Goal: Information Seeking & Learning: Get advice/opinions

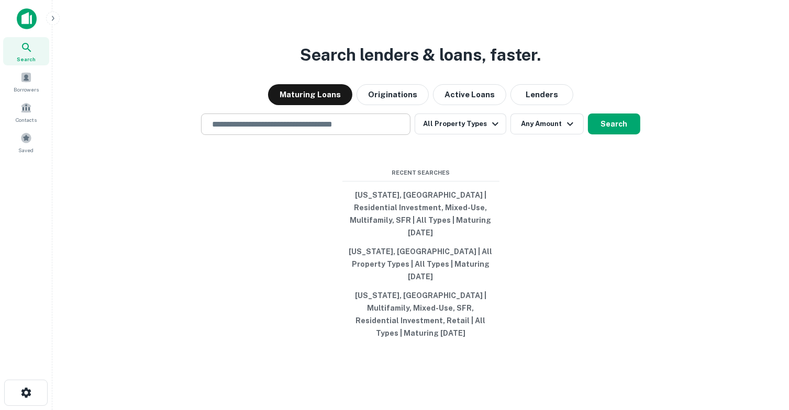
click at [358, 130] on input "text" at bounding box center [306, 124] width 200 height 12
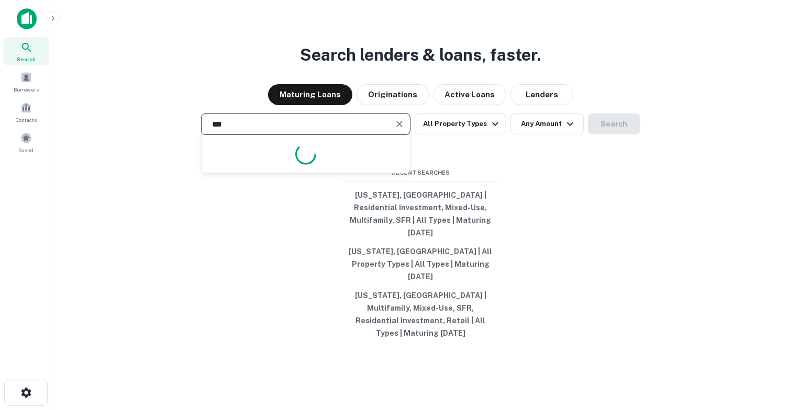
type input "****"
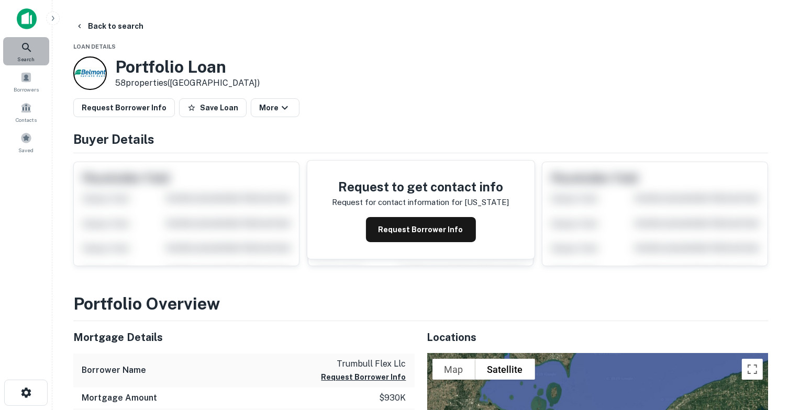
click at [21, 46] on icon at bounding box center [26, 47] width 13 height 13
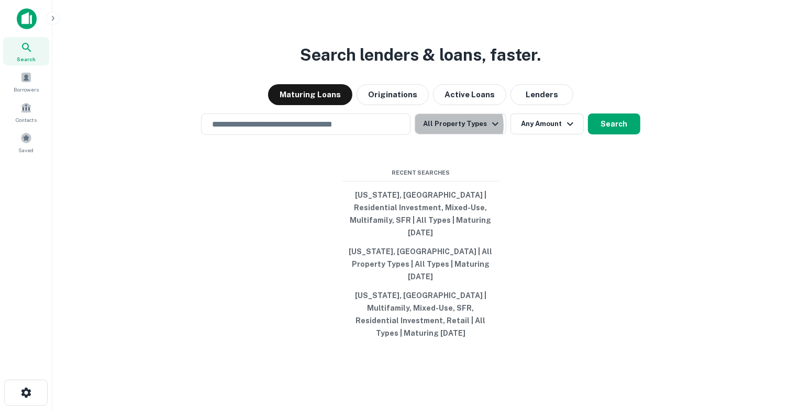
click at [456, 135] on button "All Property Types" at bounding box center [460, 124] width 91 height 21
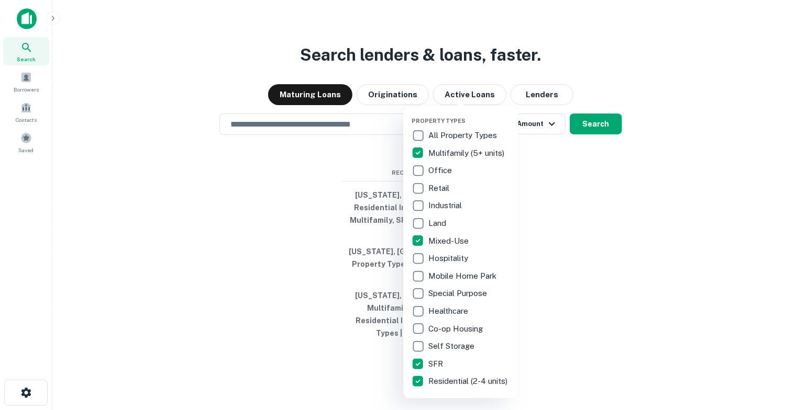
click at [593, 145] on div at bounding box center [398, 205] width 797 height 410
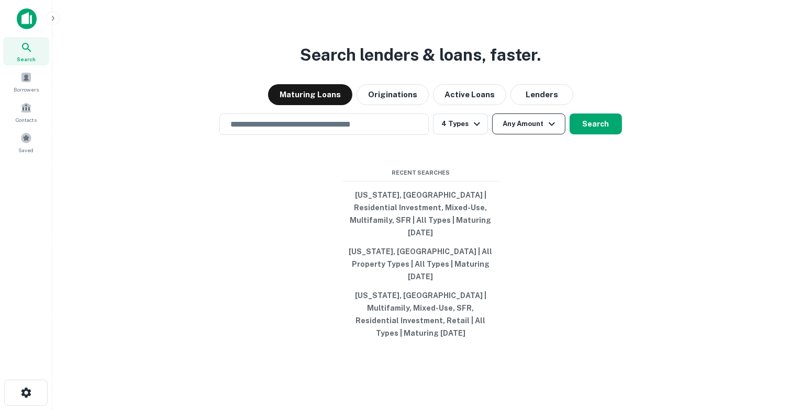
click at [513, 135] on button "Any Amount" at bounding box center [528, 124] width 73 height 21
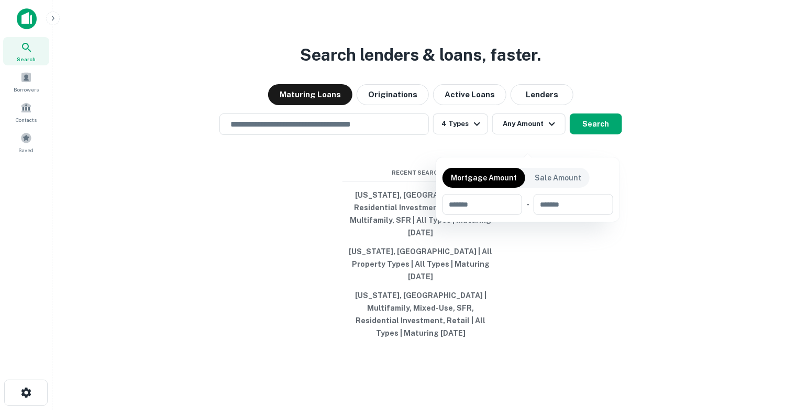
click at [521, 148] on div at bounding box center [398, 205] width 797 height 410
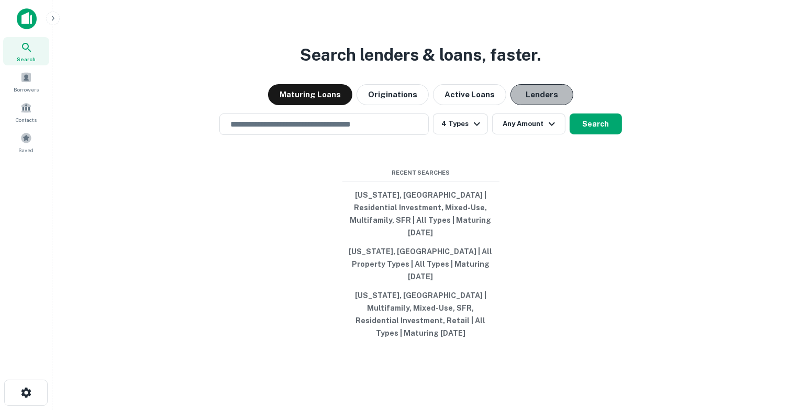
click at [522, 105] on button "Lenders" at bounding box center [541, 94] width 63 height 21
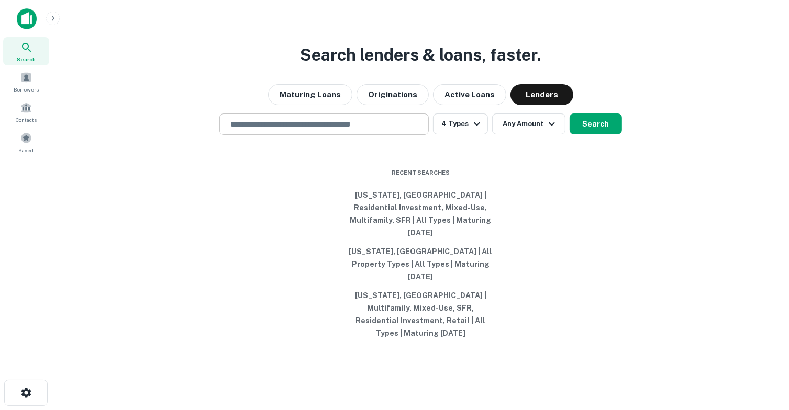
click at [339, 130] on input "text" at bounding box center [324, 124] width 200 height 12
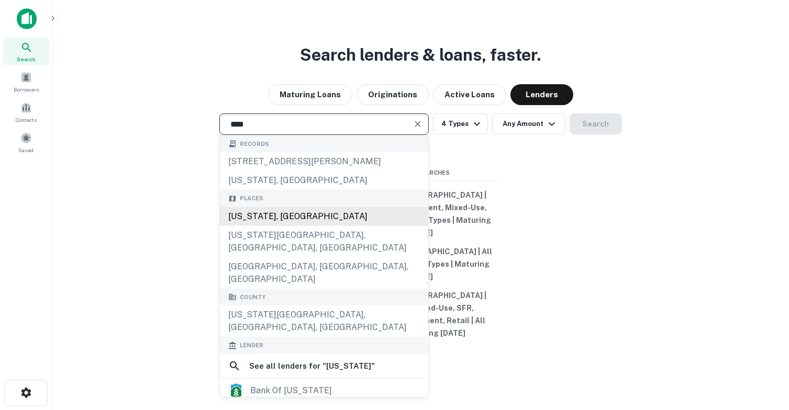
click at [338, 226] on div "[US_STATE], [GEOGRAPHIC_DATA]" at bounding box center [324, 216] width 208 height 19
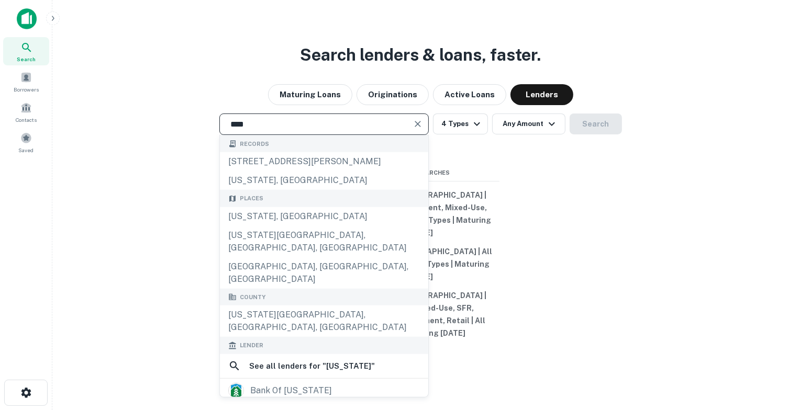
type input "*********"
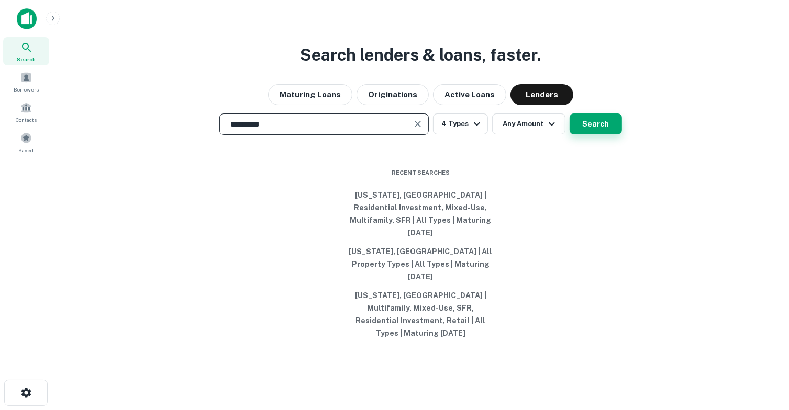
click at [599, 135] on button "Search" at bounding box center [595, 124] width 52 height 21
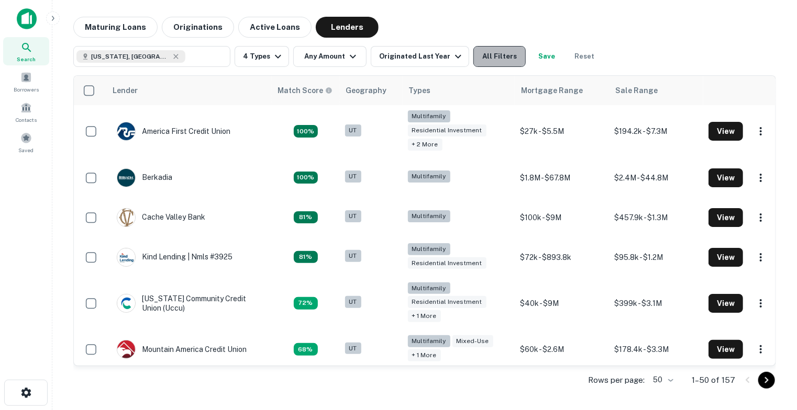
click at [479, 57] on button "All Filters" at bounding box center [499, 56] width 52 height 21
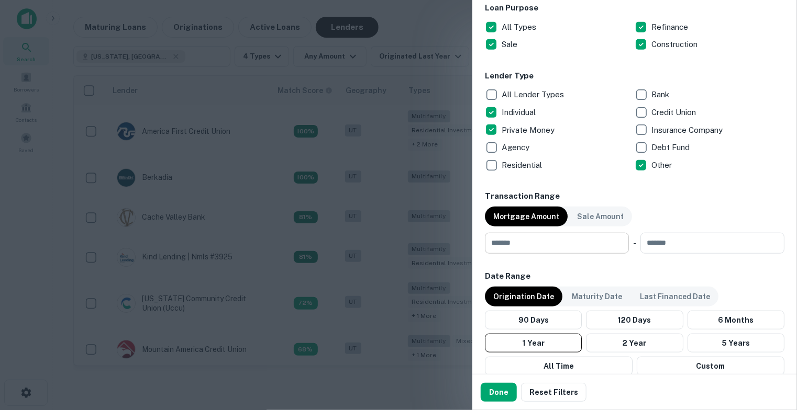
scroll to position [419, 0]
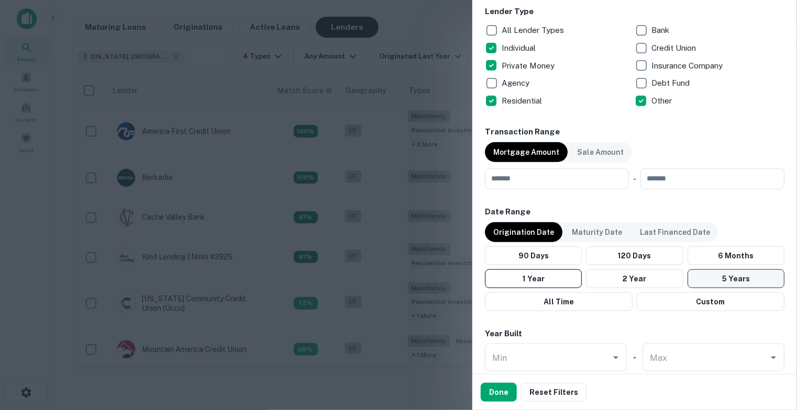
click at [706, 280] on button "5 Years" at bounding box center [735, 279] width 97 height 19
click at [490, 398] on button "Done" at bounding box center [499, 392] width 36 height 19
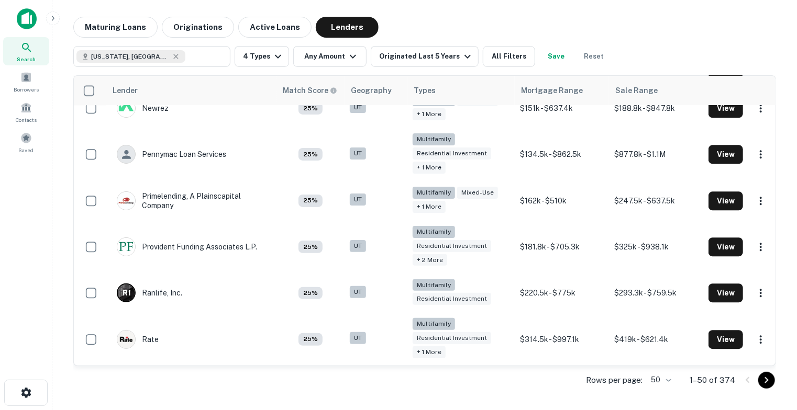
scroll to position [1570, 0]
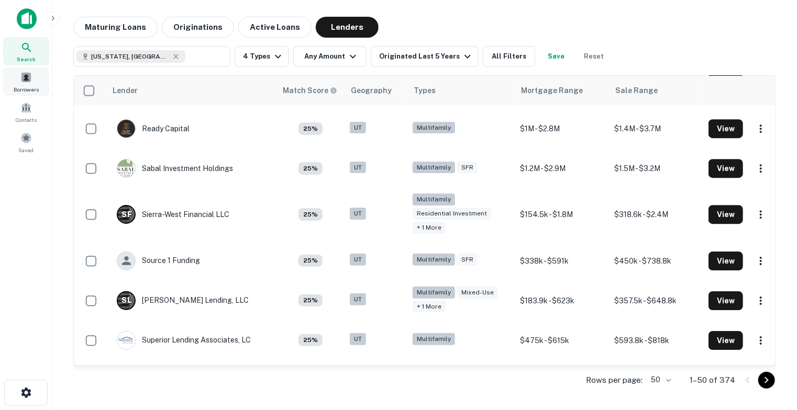
click at [34, 81] on div "Borrowers" at bounding box center [26, 82] width 46 height 28
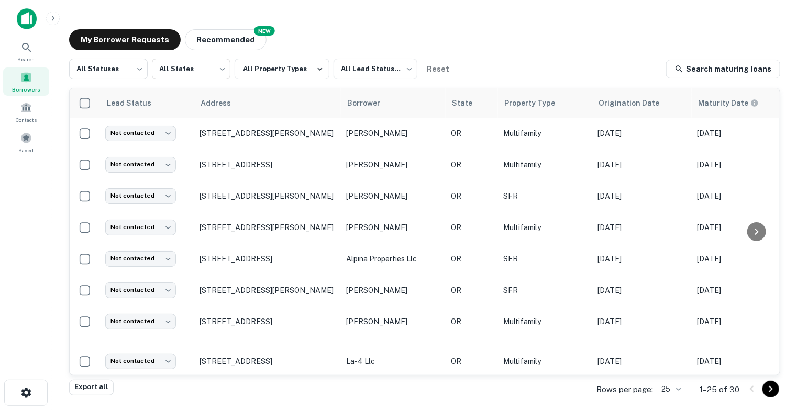
click at [169, 73] on body "Search Borrowers Contacts Saved My Borrower Requests NEW Recommended All Status…" at bounding box center [398, 205] width 797 height 410
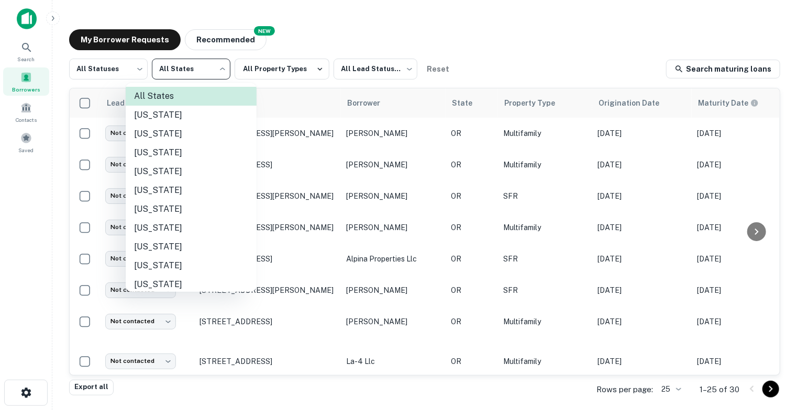
click at [169, 73] on div at bounding box center [398, 205] width 797 height 410
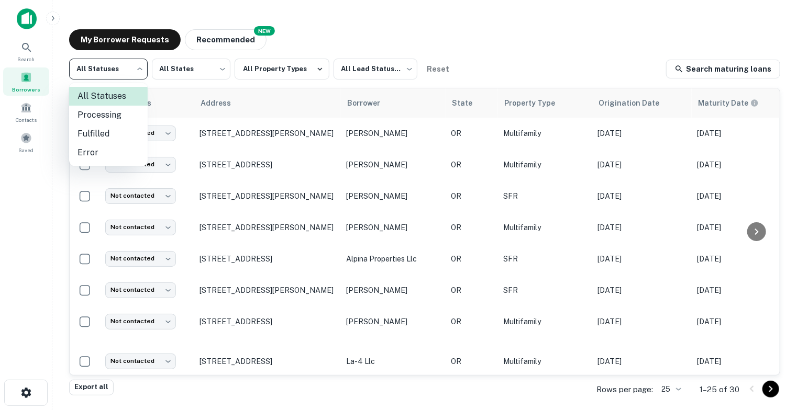
click at [106, 61] on body "Search Borrowers Contacts Saved My Borrower Requests NEW Recommended All Status…" at bounding box center [398, 205] width 797 height 410
click at [106, 61] on div at bounding box center [398, 205] width 797 height 410
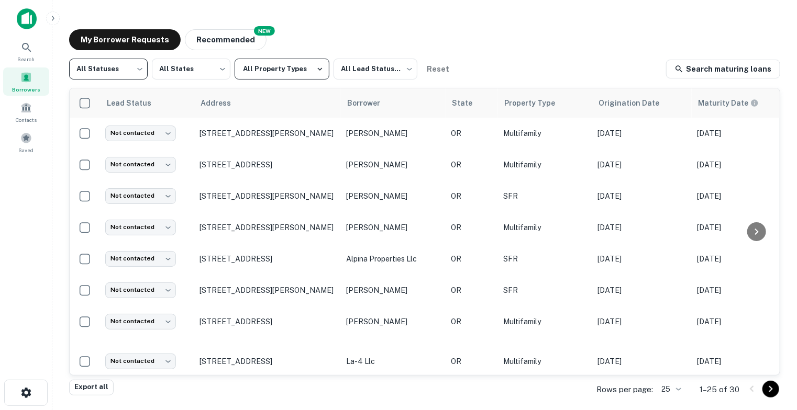
click at [293, 69] on button "All Property Types" at bounding box center [281, 69] width 95 height 21
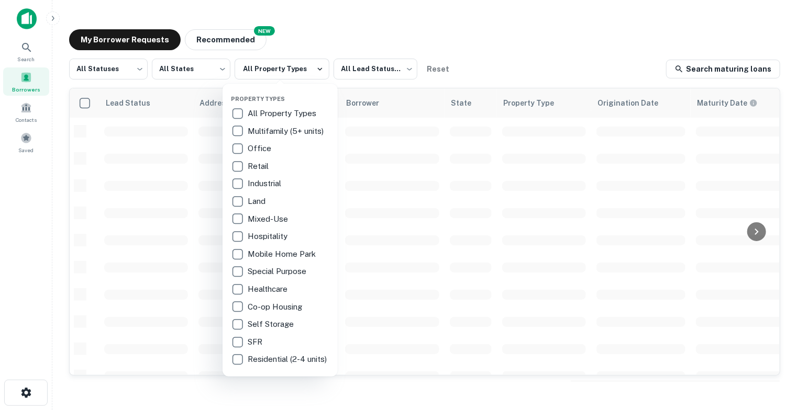
click at [444, 61] on div at bounding box center [398, 205] width 797 height 410
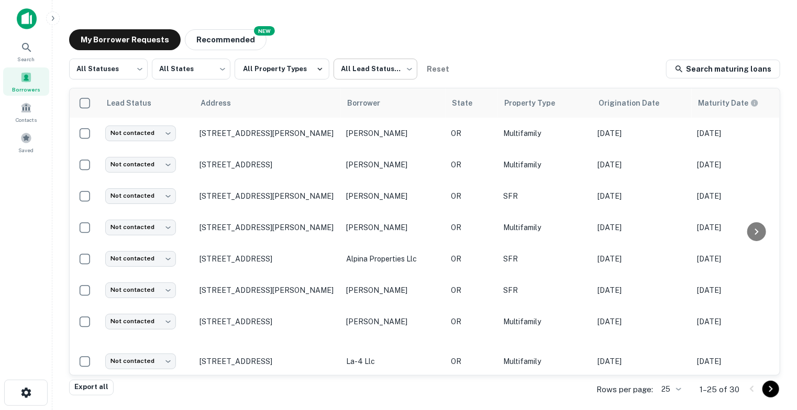
click at [359, 69] on body "Search Borrowers Contacts Saved My Borrower Requests NEW Recommended All Status…" at bounding box center [398, 205] width 797 height 410
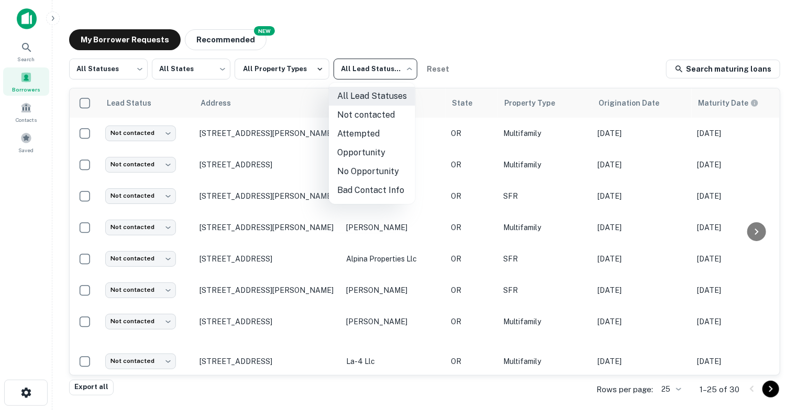
click at [358, 68] on div at bounding box center [398, 205] width 797 height 410
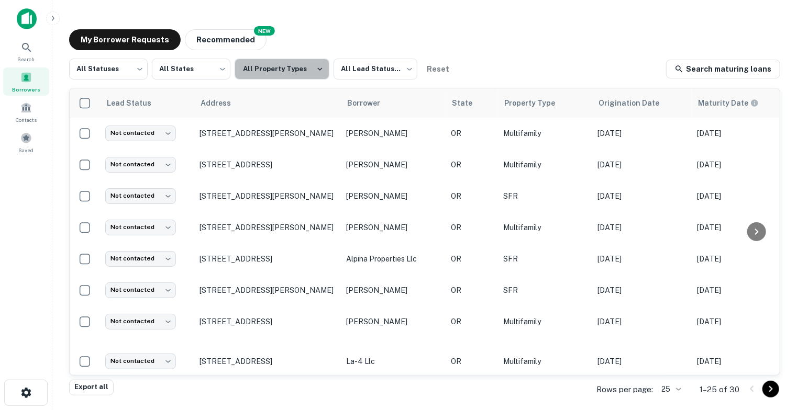
click at [296, 62] on button "All Property Types" at bounding box center [281, 69] width 95 height 21
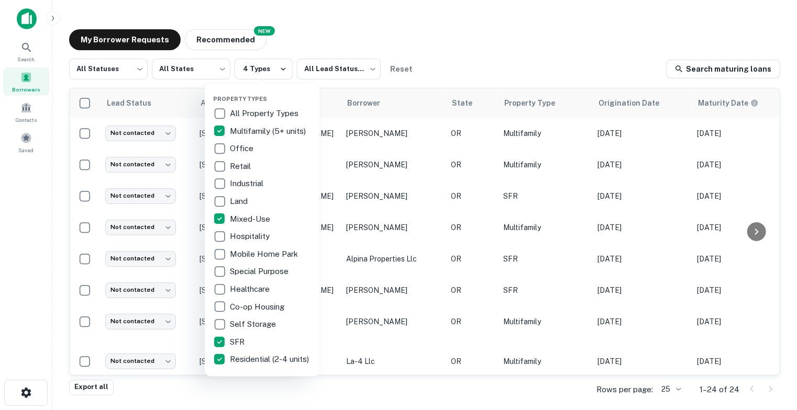
click at [186, 66] on div at bounding box center [398, 205] width 797 height 410
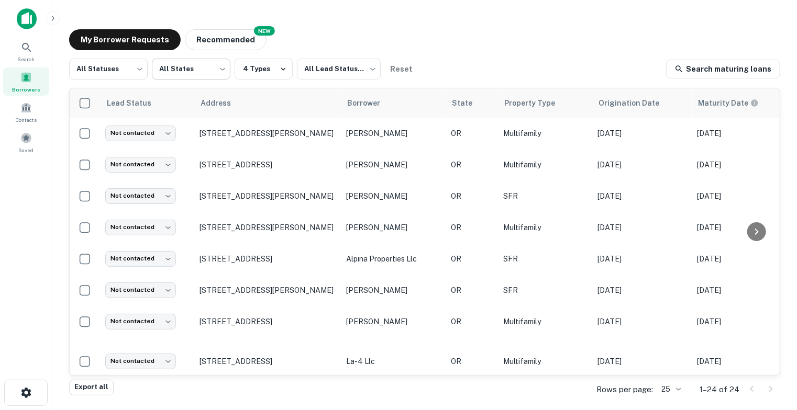
click at [197, 71] on body "Search Borrowers Contacts Saved My Borrower Requests NEW Recommended All Status…" at bounding box center [398, 205] width 797 height 410
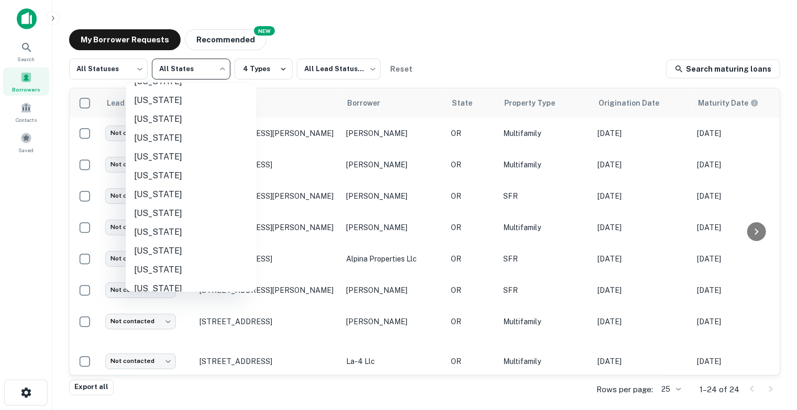
scroll to position [760, 0]
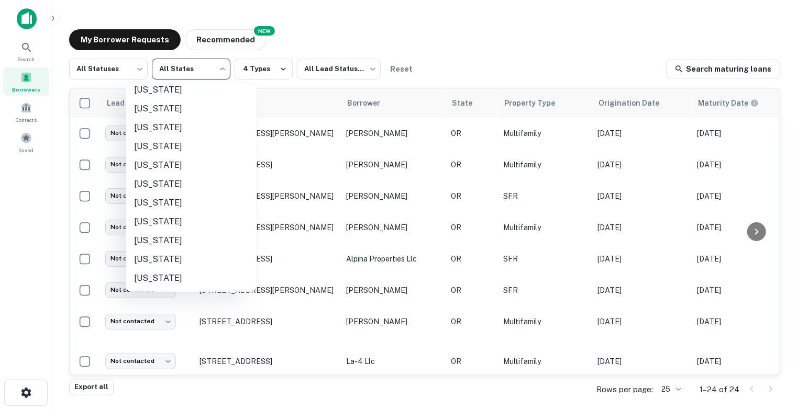
click at [166, 159] on li "Utah" at bounding box center [191, 165] width 131 height 19
type input "**"
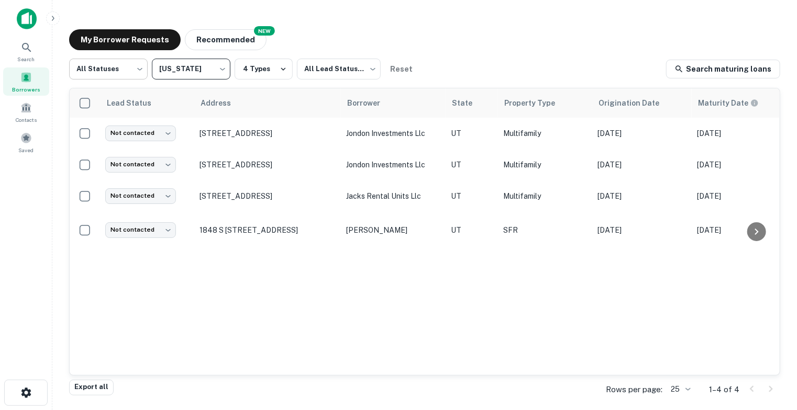
click at [126, 74] on body "Search Borrowers Contacts Saved My Borrower Requests NEW Recommended All Status…" at bounding box center [398, 205] width 797 height 410
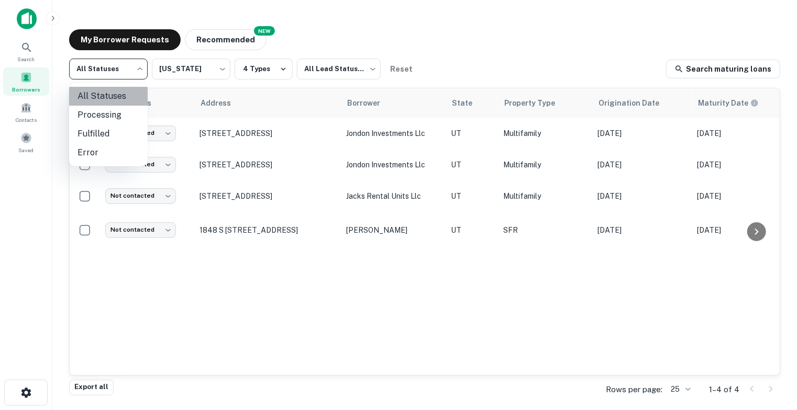
click at [122, 96] on li "All Statuses" at bounding box center [108, 96] width 79 height 19
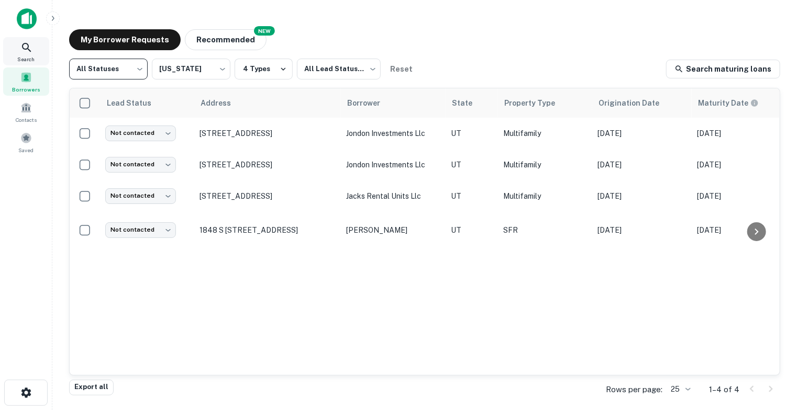
click at [26, 39] on div "Search" at bounding box center [26, 51] width 46 height 28
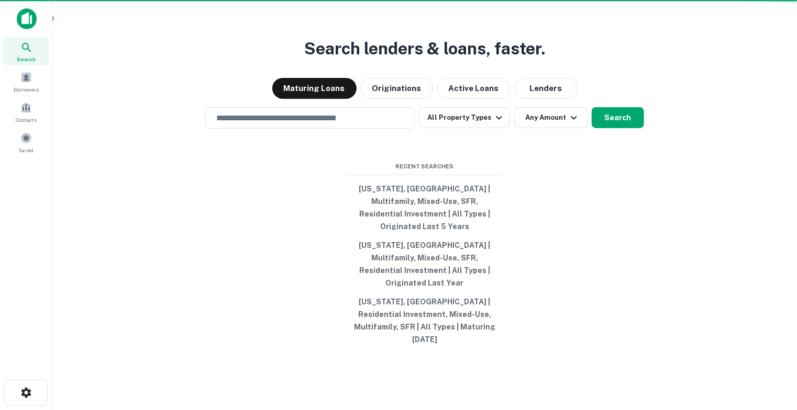
click at [27, 28] on img at bounding box center [27, 18] width 20 height 21
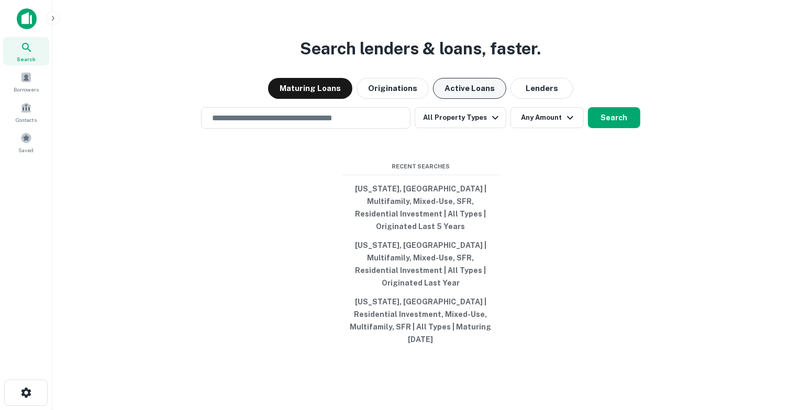
click at [484, 99] on button "Active Loans" at bounding box center [469, 88] width 73 height 21
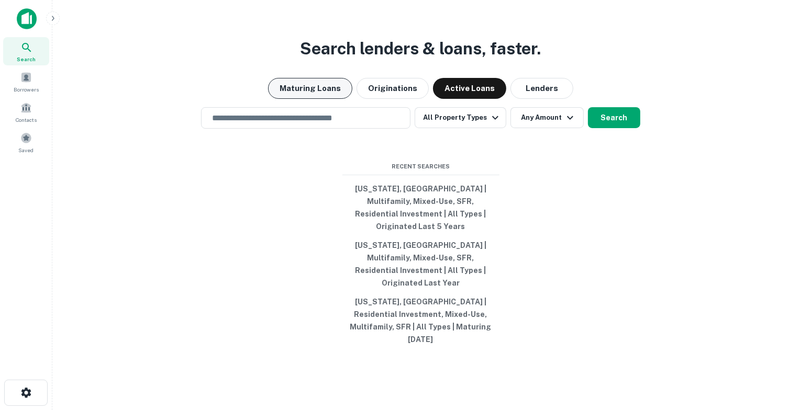
click at [296, 99] on button "Maturing Loans" at bounding box center [310, 88] width 84 height 21
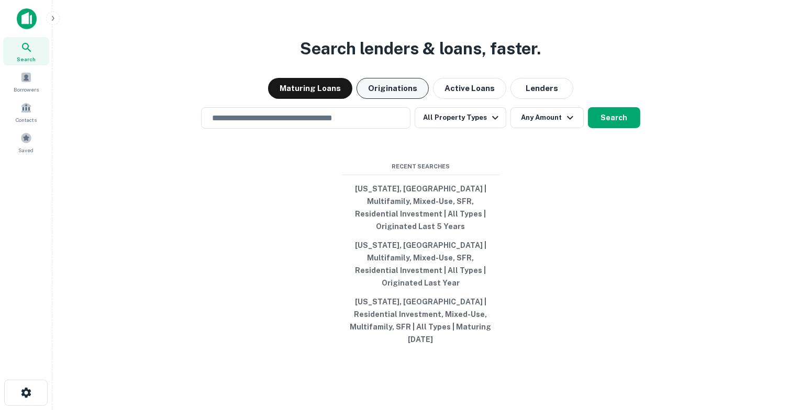
click at [416, 99] on button "Originations" at bounding box center [392, 88] width 72 height 21
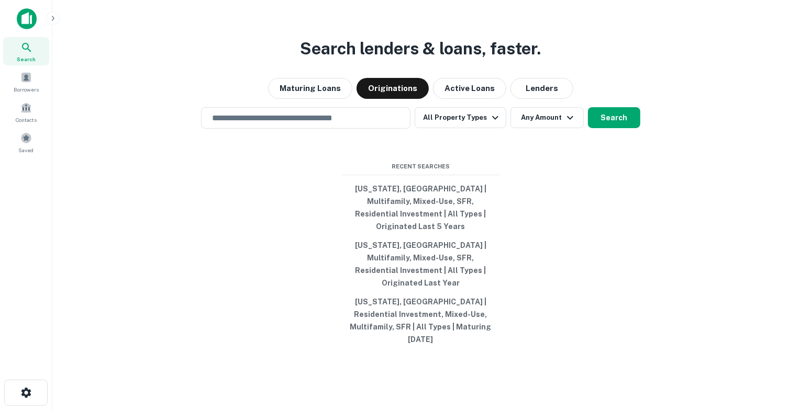
click at [510, 99] on button "Lenders" at bounding box center [541, 88] width 63 height 21
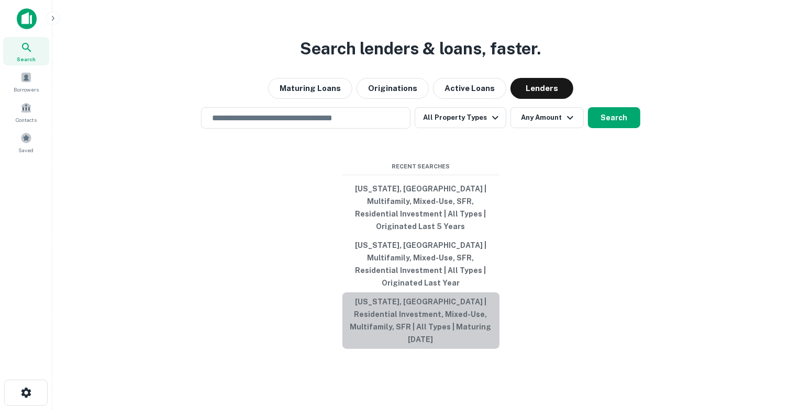
click at [397, 314] on button "[US_STATE], [GEOGRAPHIC_DATA] | Residential Investment, Mixed-Use, Multifamily,…" at bounding box center [420, 321] width 157 height 57
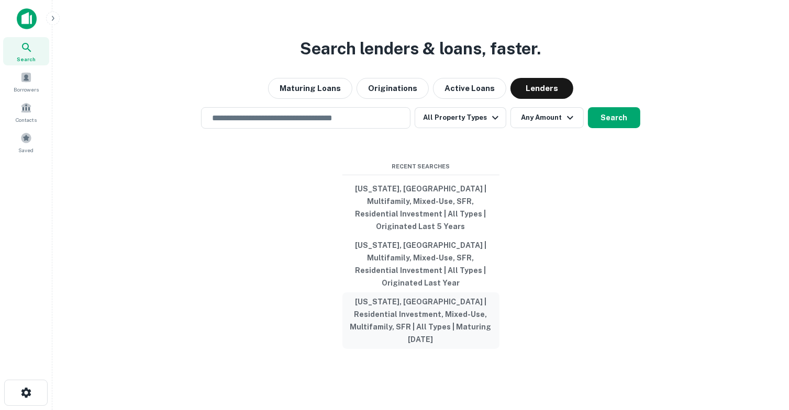
type input "**********"
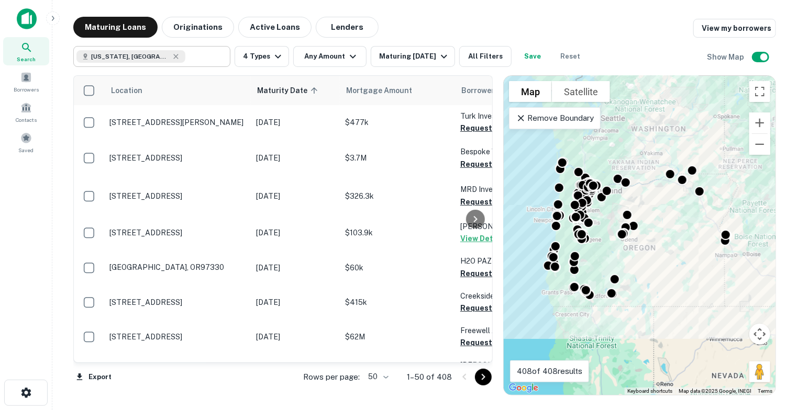
click at [185, 59] on input "text" at bounding box center [205, 56] width 40 height 15
type input "**********"
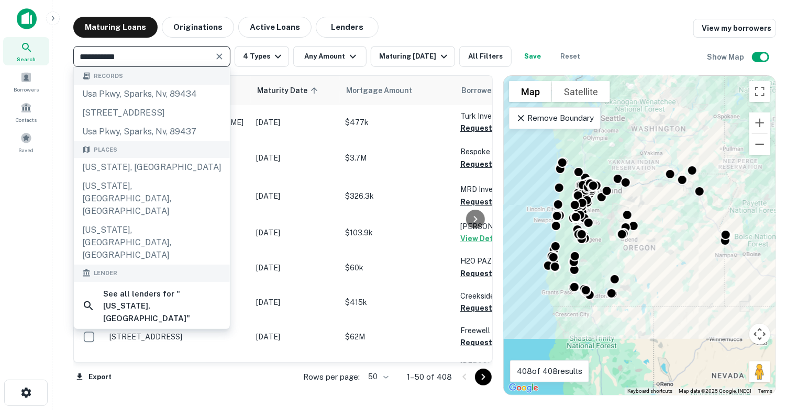
click at [221, 60] on icon "Clear" at bounding box center [219, 56] width 10 height 10
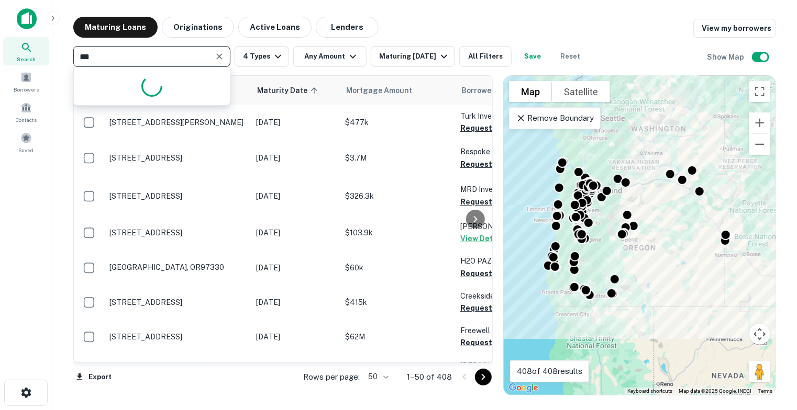
type input "****"
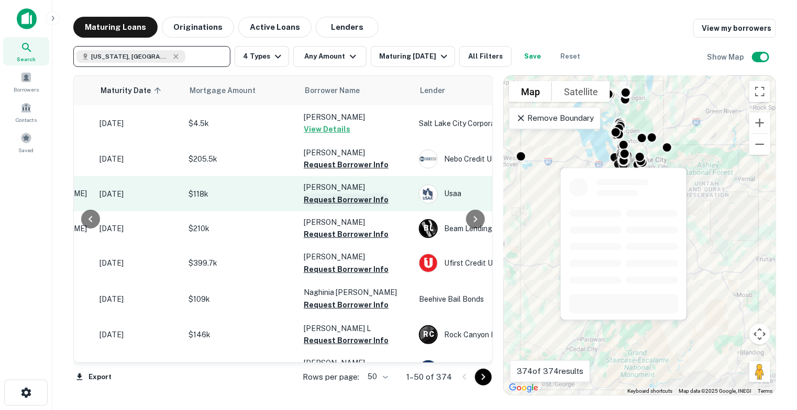
scroll to position [0, 158]
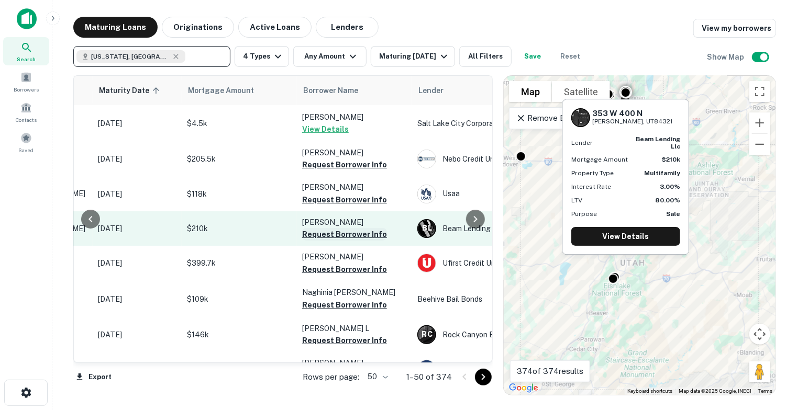
click at [322, 236] on button "Request Borrower Info" at bounding box center [344, 234] width 85 height 13
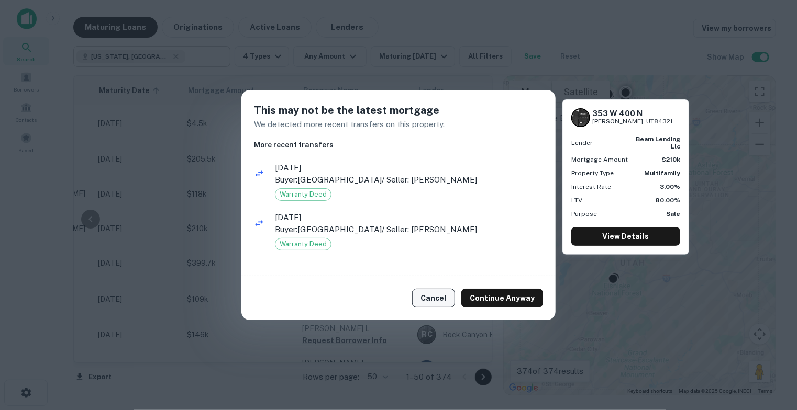
click at [433, 301] on button "Cancel" at bounding box center [433, 298] width 43 height 19
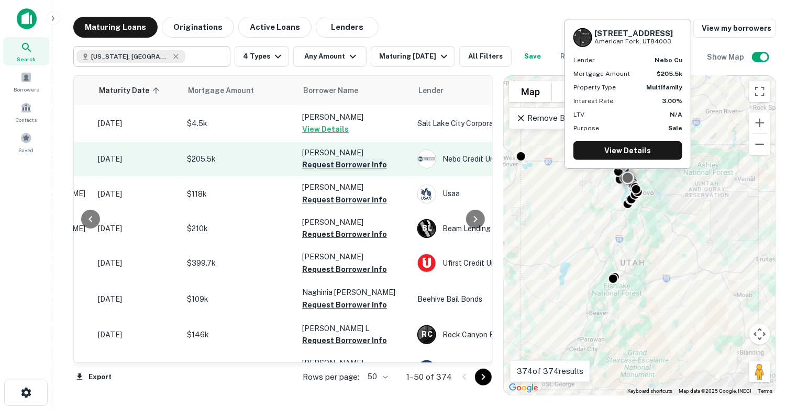
click at [350, 165] on button "Request Borrower Info" at bounding box center [344, 165] width 85 height 13
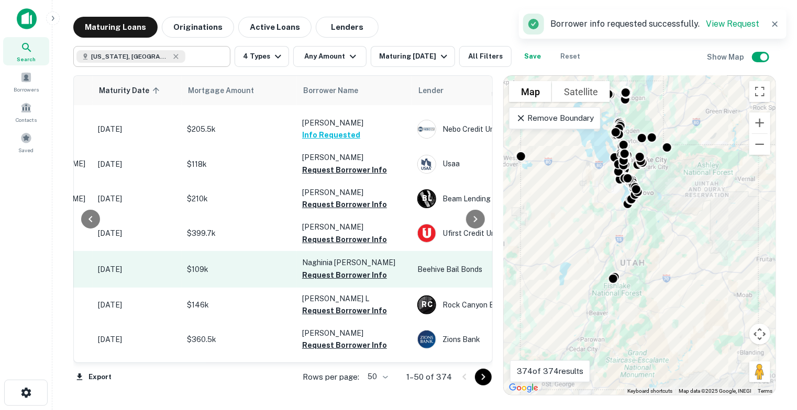
scroll to position [52, 158]
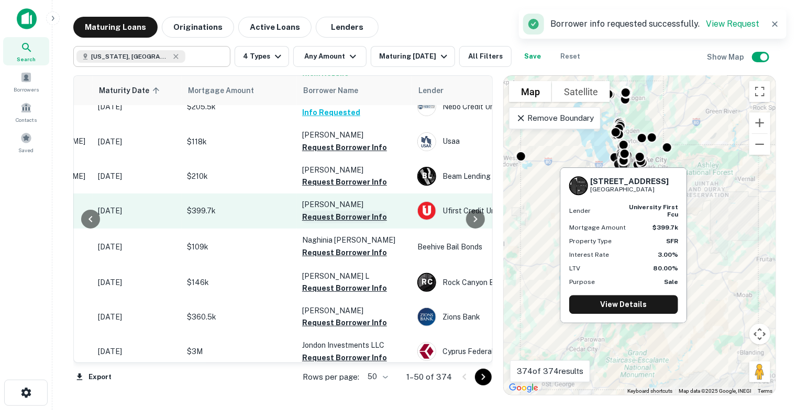
click at [355, 217] on button "Request Borrower Info" at bounding box center [344, 217] width 85 height 13
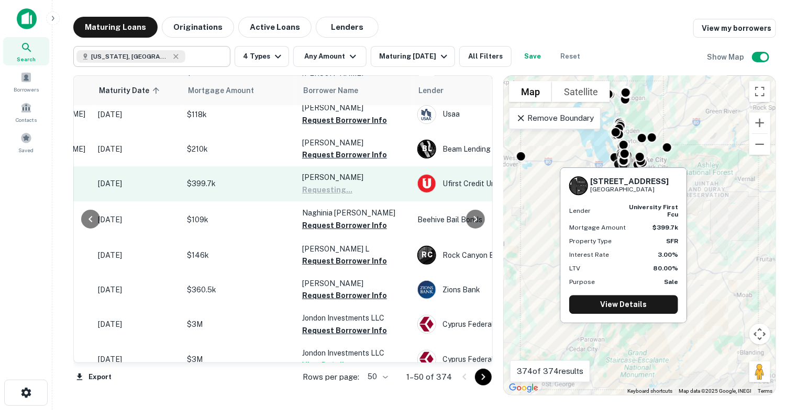
scroll to position [105, 158]
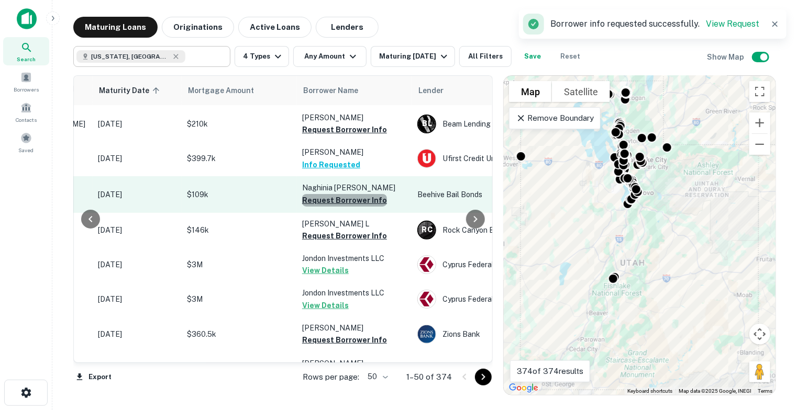
click at [360, 198] on button "Request Borrower Info" at bounding box center [344, 200] width 85 height 13
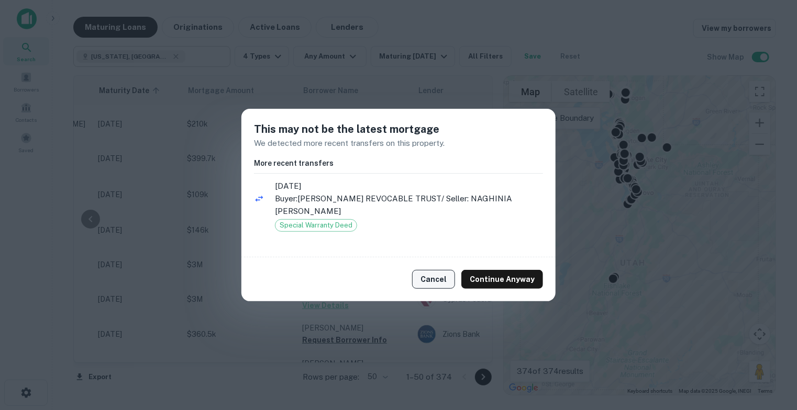
drag, startPoint x: 474, startPoint y: 276, endPoint x: 452, endPoint y: 276, distance: 22.0
click at [452, 276] on div "Cancel Continue Anyway" at bounding box center [398, 280] width 314 height 44
click at [450, 276] on button "Cancel" at bounding box center [433, 279] width 43 height 19
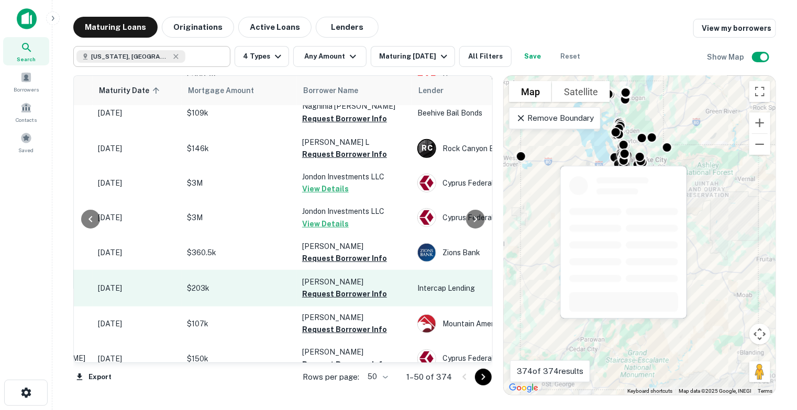
scroll to position [209, 158]
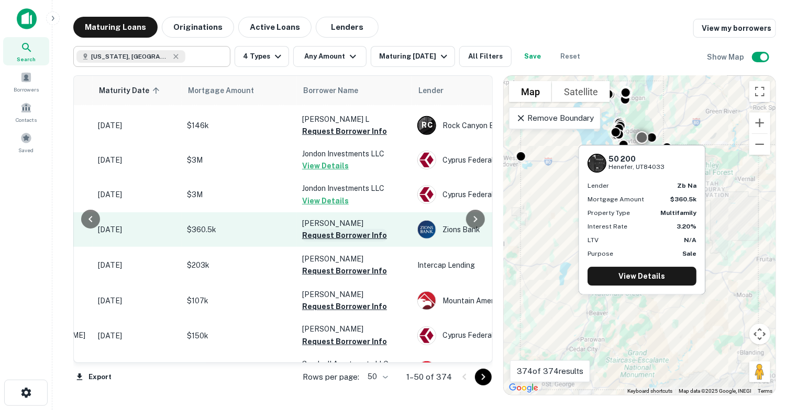
click at [353, 236] on button "Request Borrower Info" at bounding box center [344, 235] width 85 height 13
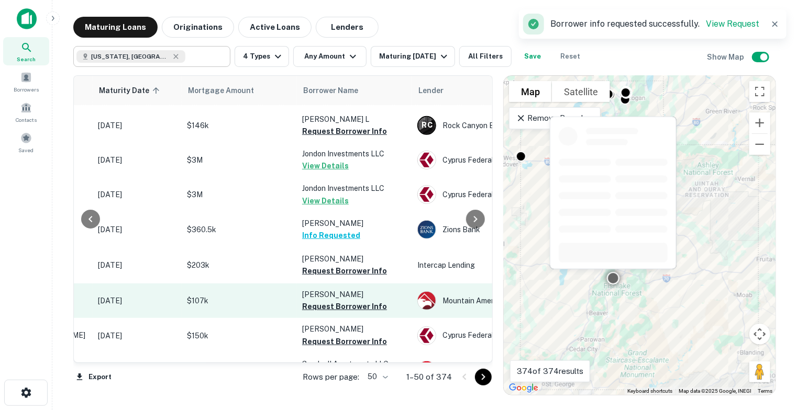
scroll to position [262, 158]
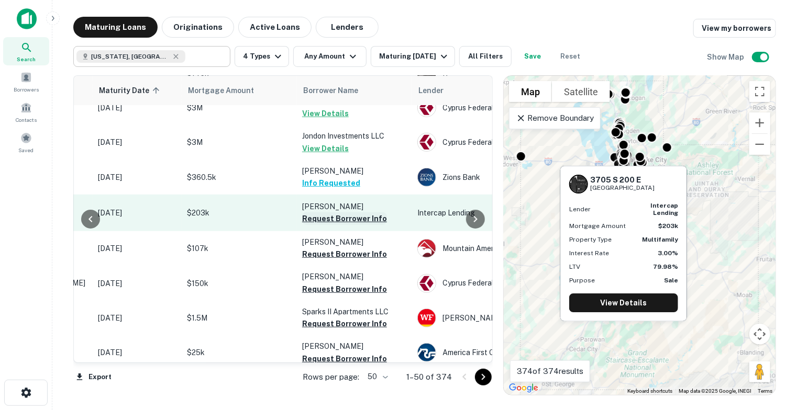
click at [362, 217] on button "Request Borrower Info" at bounding box center [344, 219] width 85 height 13
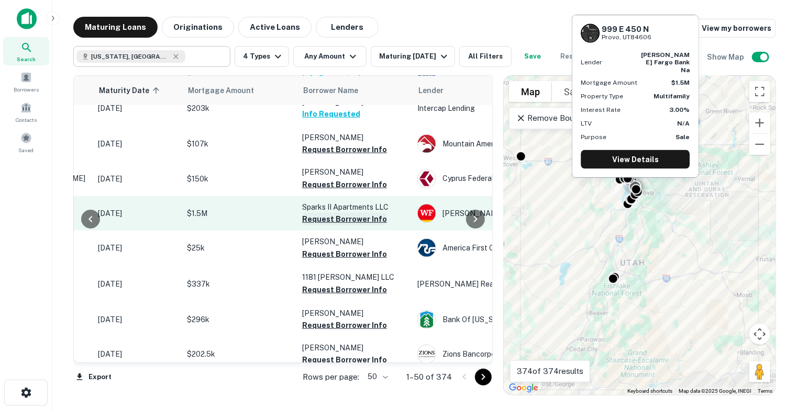
scroll to position [419, 158]
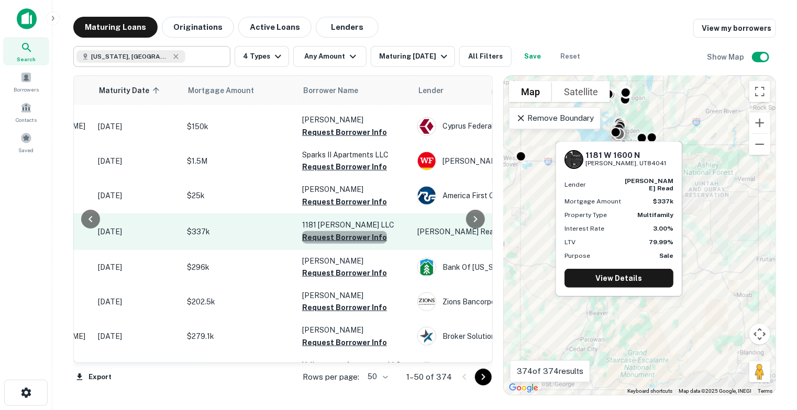
click at [360, 239] on button "Request Borrower Info" at bounding box center [344, 237] width 85 height 13
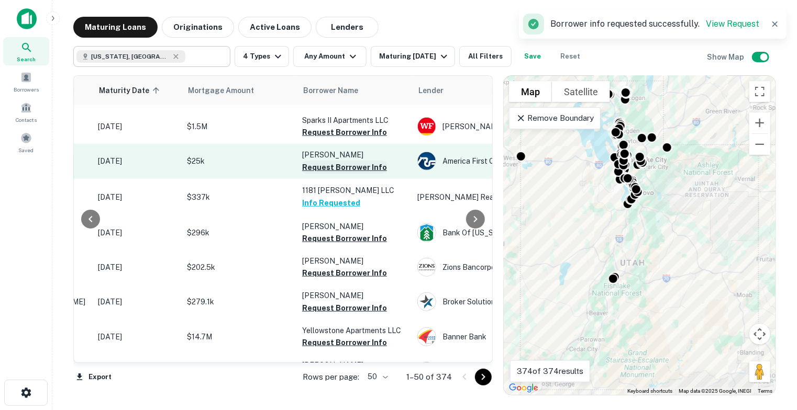
scroll to position [471, 158]
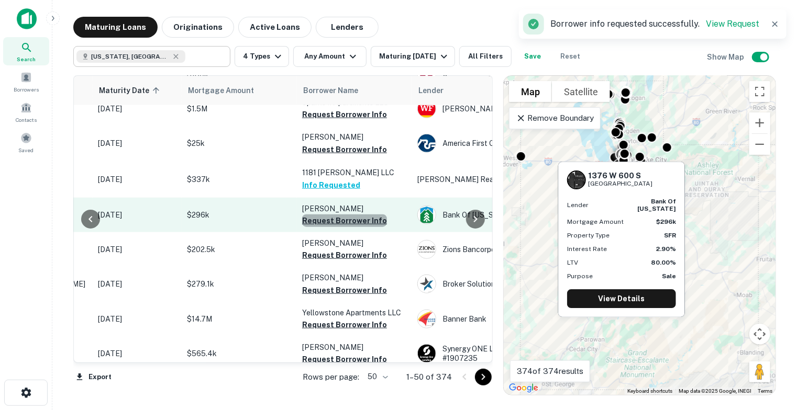
click at [376, 221] on button "Request Borrower Info" at bounding box center [344, 221] width 85 height 13
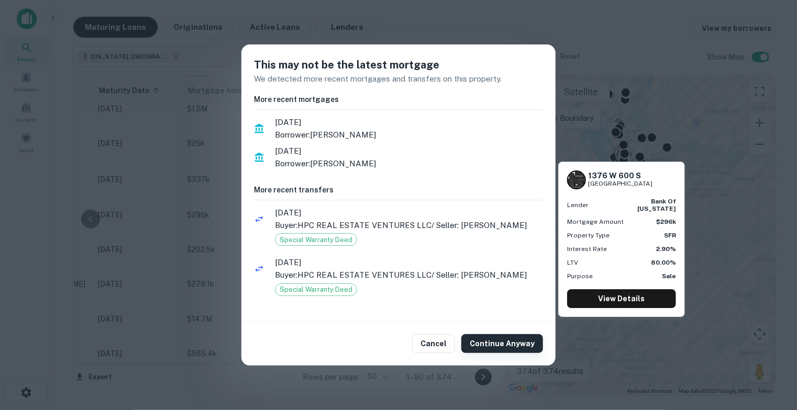
click at [484, 344] on button "Continue Anyway" at bounding box center [502, 343] width 82 height 19
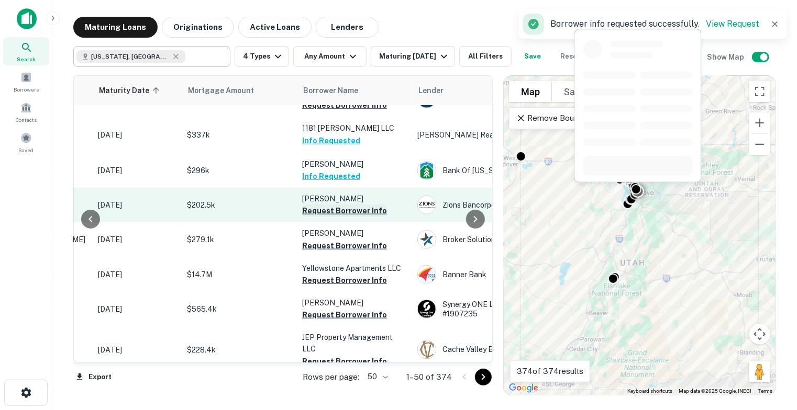
scroll to position [523, 158]
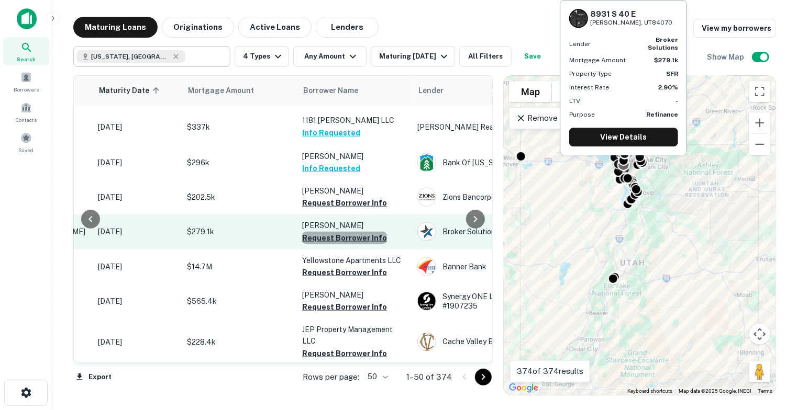
click at [365, 240] on button "Request Borrower Info" at bounding box center [344, 238] width 85 height 13
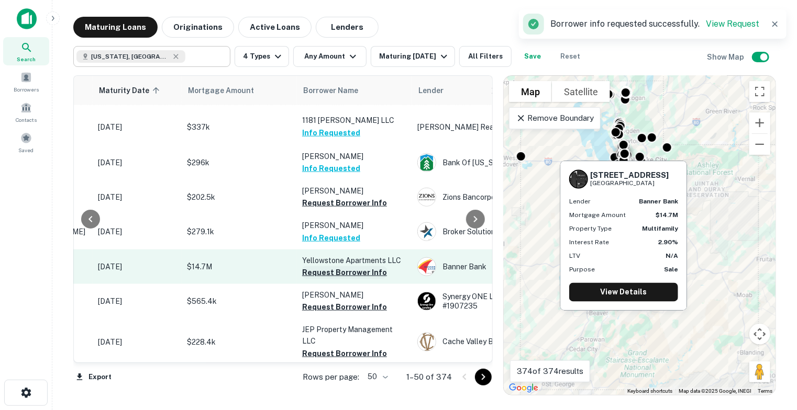
click at [351, 272] on button "Request Borrower Info" at bounding box center [344, 272] width 85 height 13
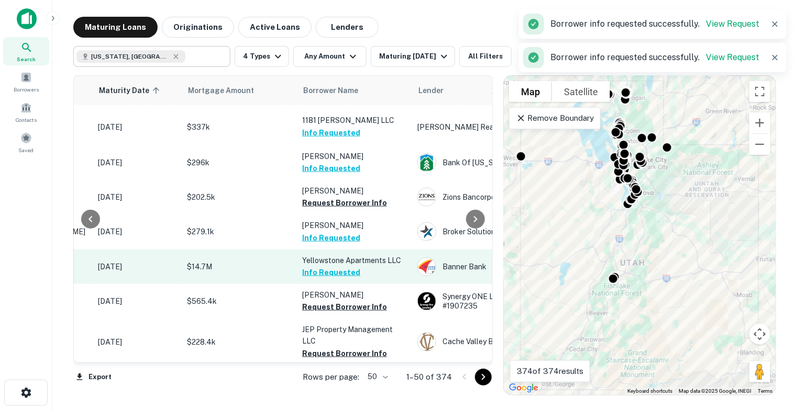
scroll to position [576, 158]
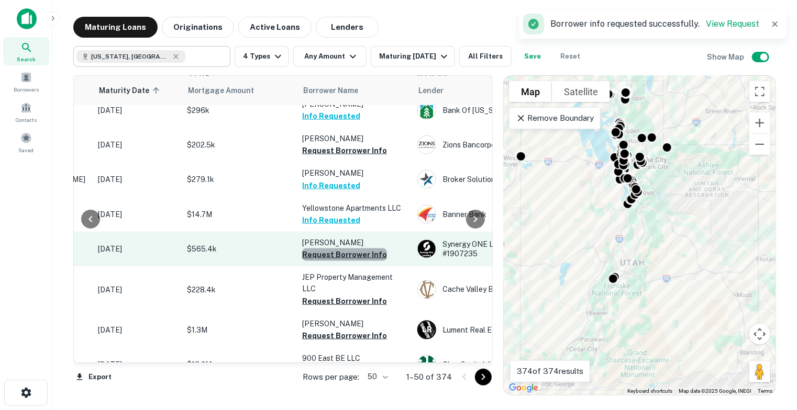
click at [362, 255] on button "Request Borrower Info" at bounding box center [344, 255] width 85 height 13
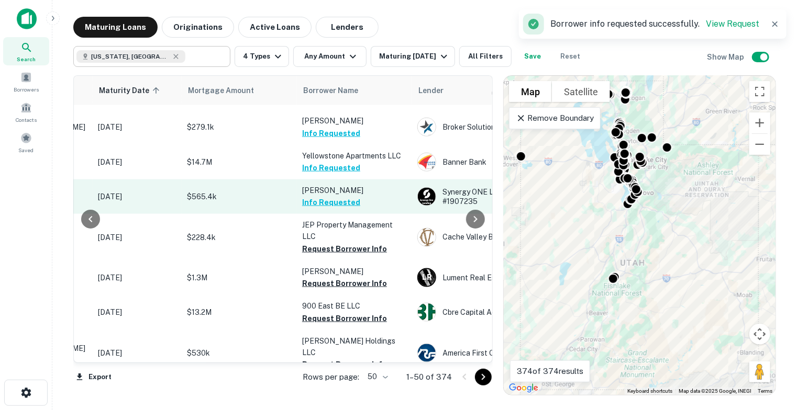
scroll to position [680, 158]
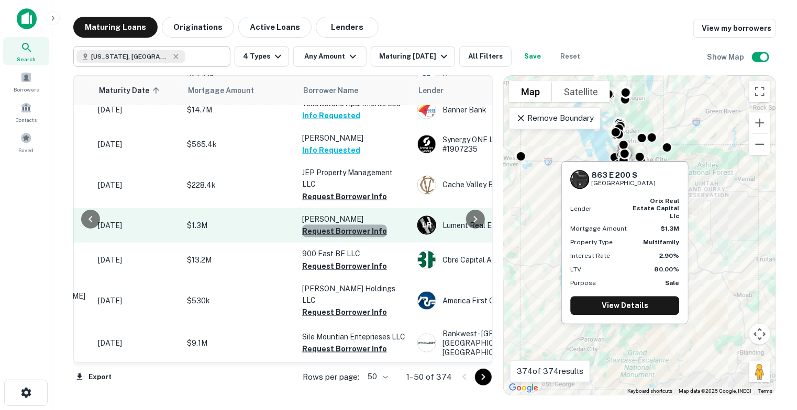
click at [368, 230] on button "Request Borrower Info" at bounding box center [344, 231] width 85 height 13
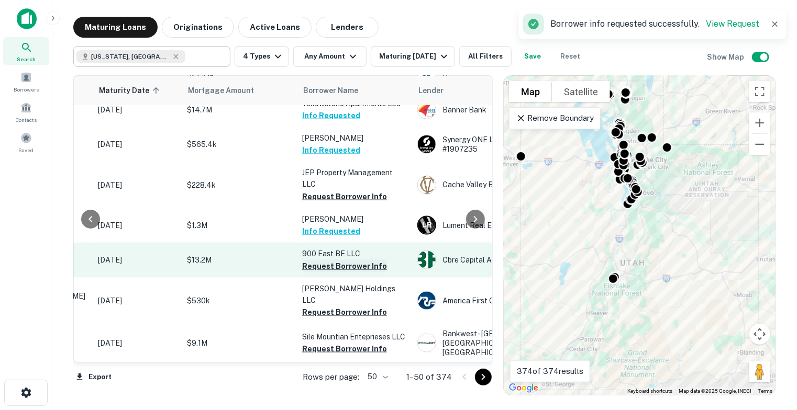
click at [366, 263] on button "Request Borrower Info" at bounding box center [344, 266] width 85 height 13
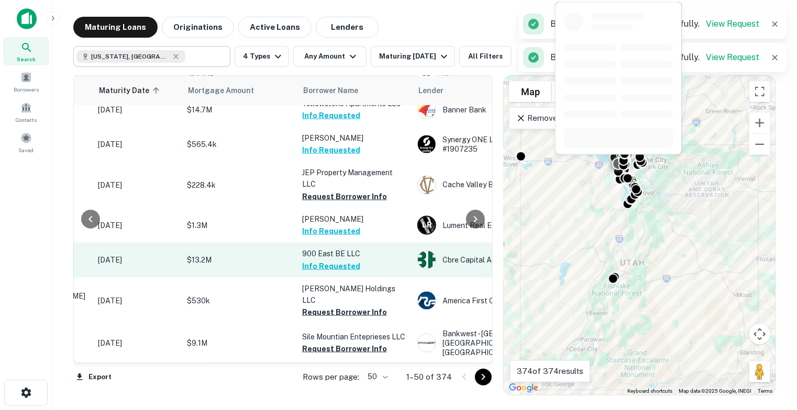
scroll to position [733, 158]
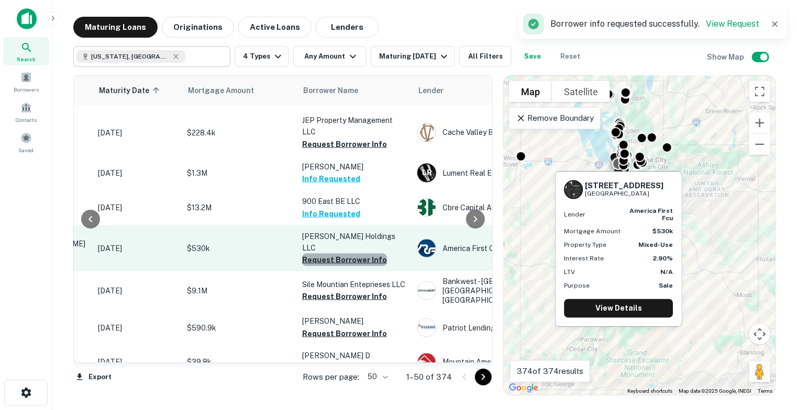
click at [360, 254] on button "Request Borrower Info" at bounding box center [344, 260] width 85 height 13
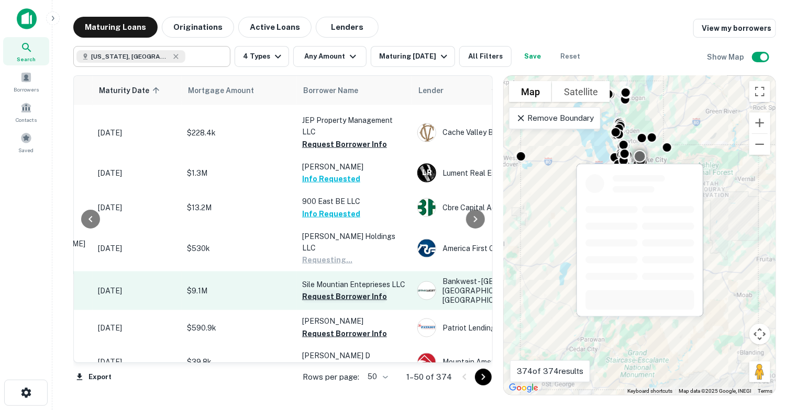
click at [352, 290] on button "Request Borrower Info" at bounding box center [344, 296] width 85 height 13
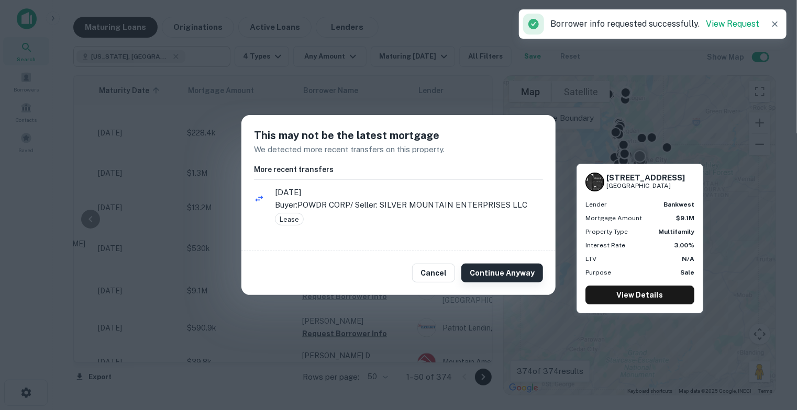
click at [507, 279] on button "Continue Anyway" at bounding box center [502, 273] width 82 height 19
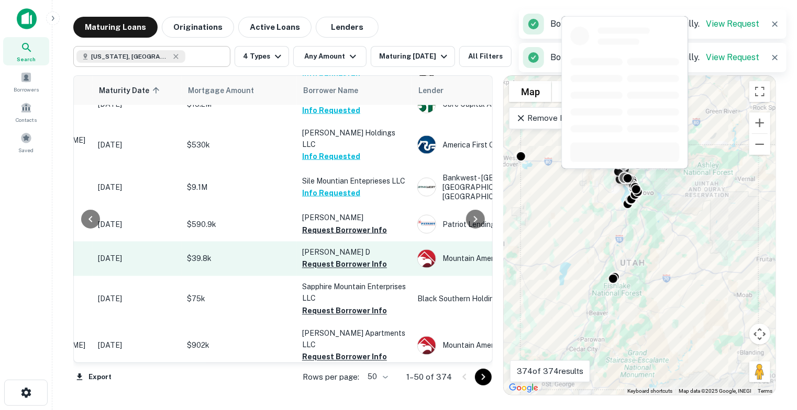
scroll to position [837, 158]
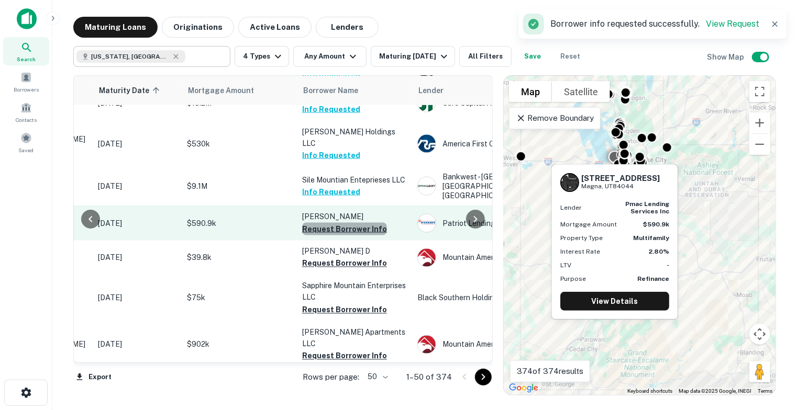
click at [358, 223] on button "Request Borrower Info" at bounding box center [344, 229] width 85 height 13
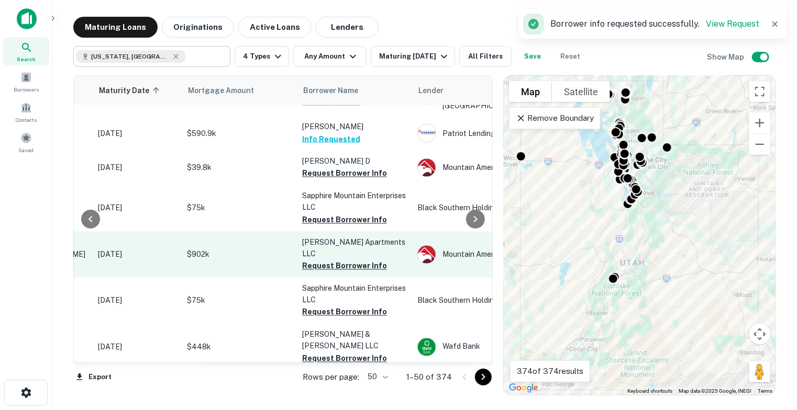
scroll to position [942, 158]
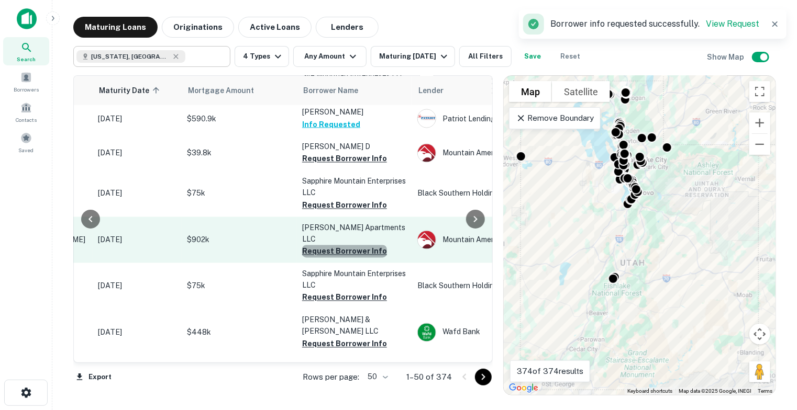
click at [366, 245] on button "Request Borrower Info" at bounding box center [344, 251] width 85 height 13
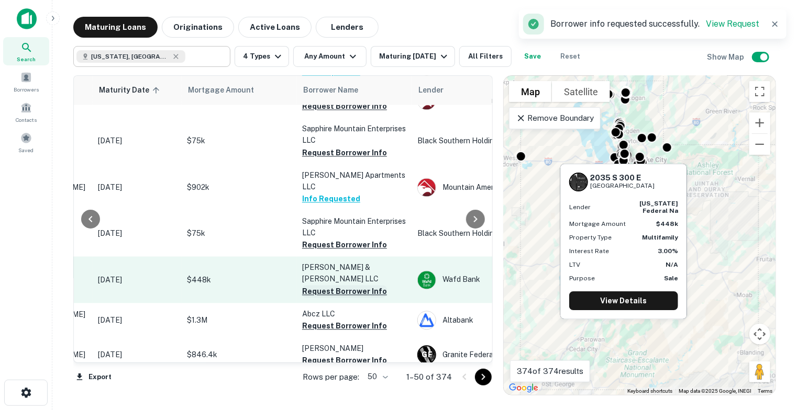
scroll to position [1047, 158]
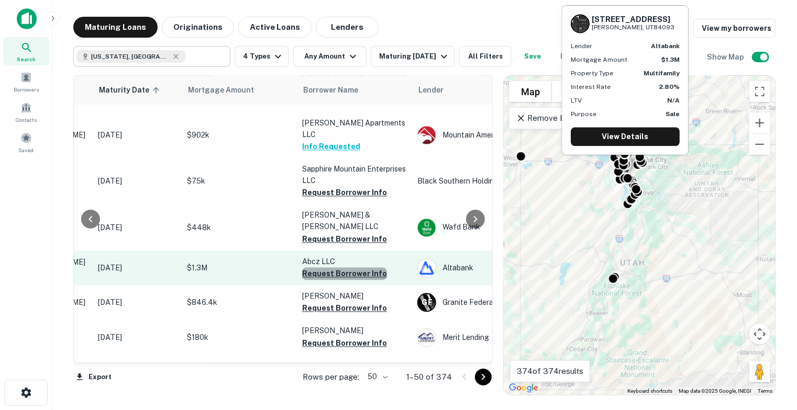
click at [368, 268] on button "Request Borrower Info" at bounding box center [344, 274] width 85 height 13
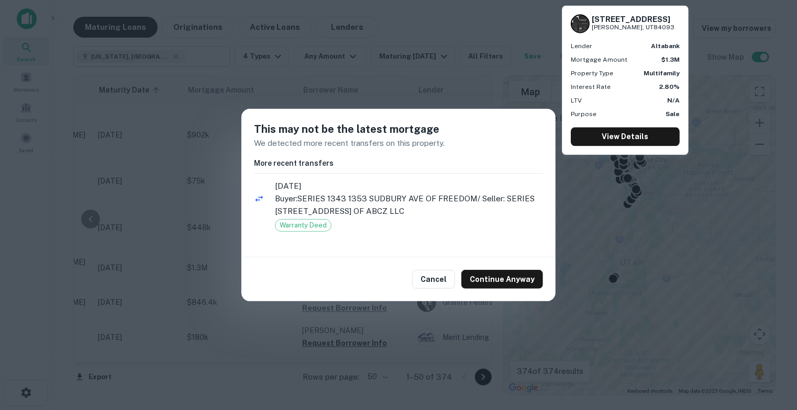
click at [482, 269] on div "Cancel Continue Anyway" at bounding box center [398, 280] width 314 height 44
click at [483, 274] on button "Continue Anyway" at bounding box center [502, 279] width 82 height 19
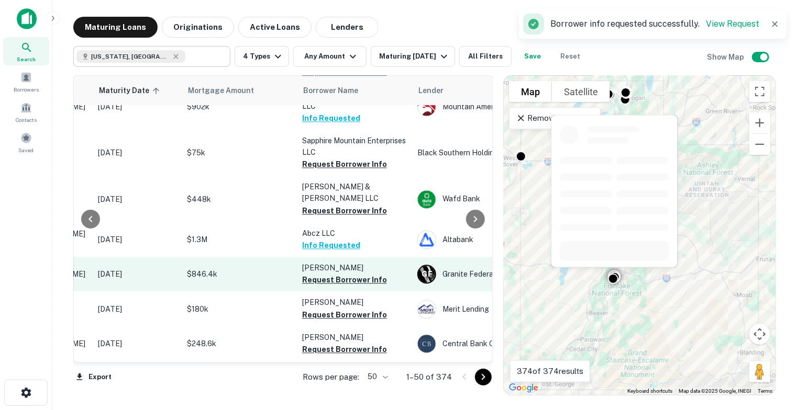
scroll to position [1099, 158]
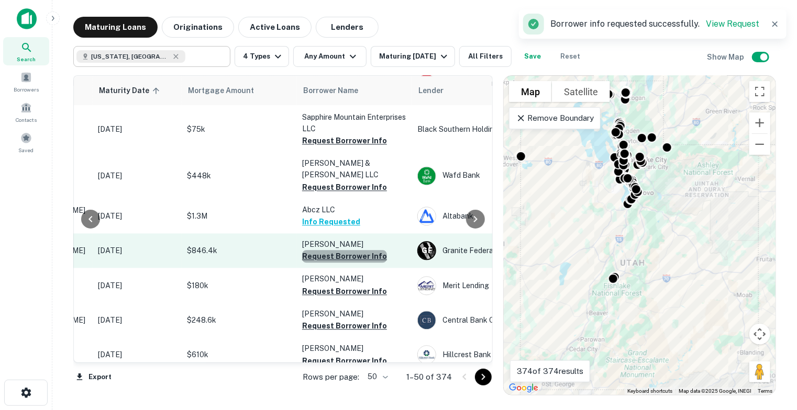
click at [371, 250] on button "Request Borrower Info" at bounding box center [344, 256] width 85 height 13
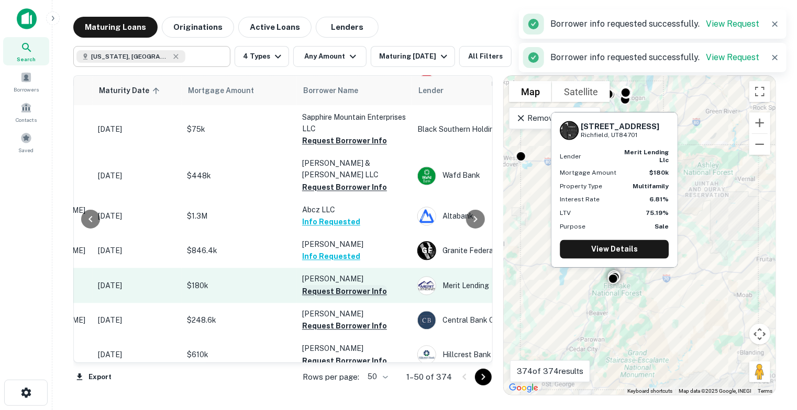
click at [356, 285] on button "Request Borrower Info" at bounding box center [344, 291] width 85 height 13
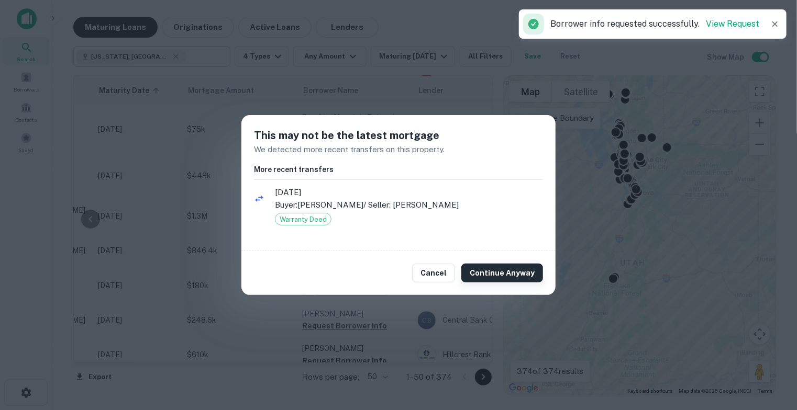
click at [488, 276] on button "Continue Anyway" at bounding box center [502, 273] width 82 height 19
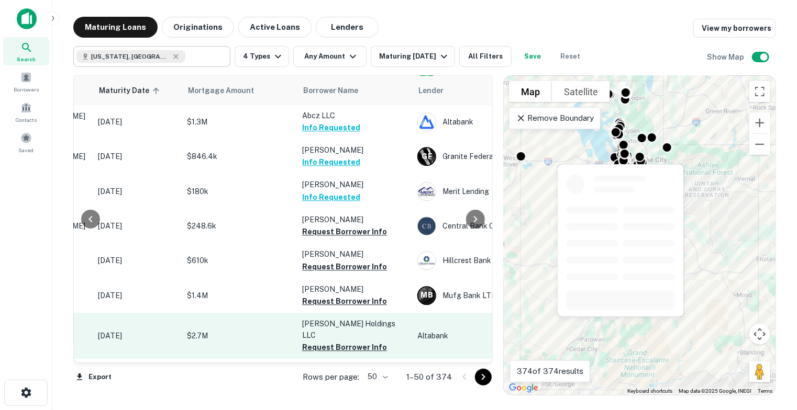
scroll to position [1204, 158]
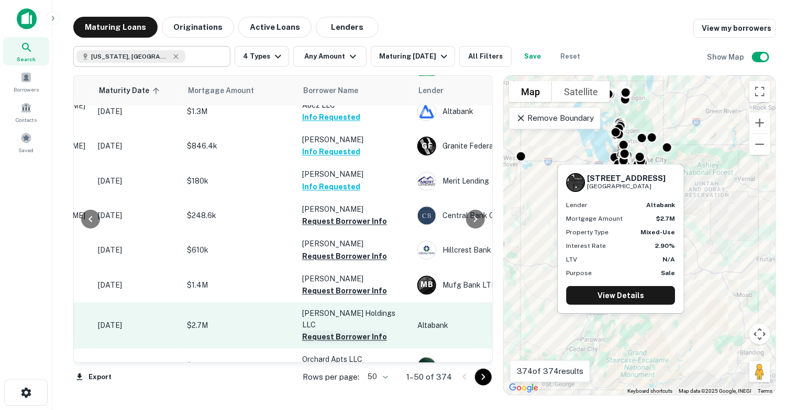
click at [366, 331] on button "Request Borrower Info" at bounding box center [344, 337] width 85 height 13
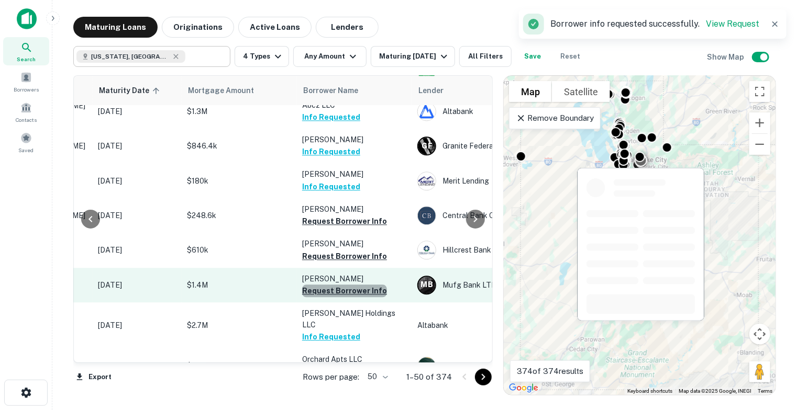
click at [366, 285] on button "Request Borrower Info" at bounding box center [344, 291] width 85 height 13
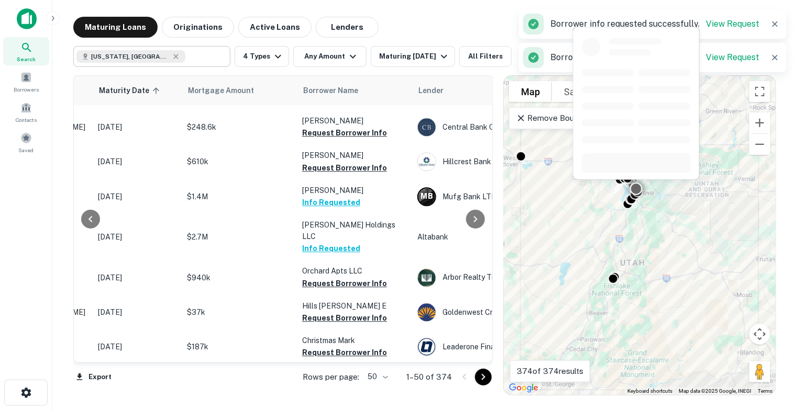
scroll to position [1309, 158]
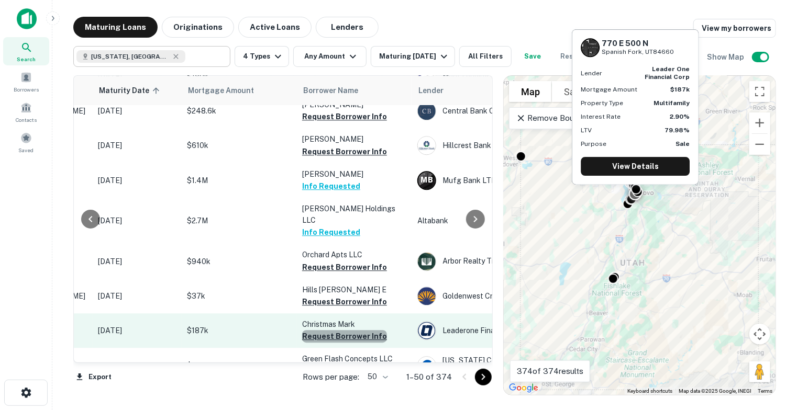
click at [368, 330] on button "Request Borrower Info" at bounding box center [344, 336] width 85 height 13
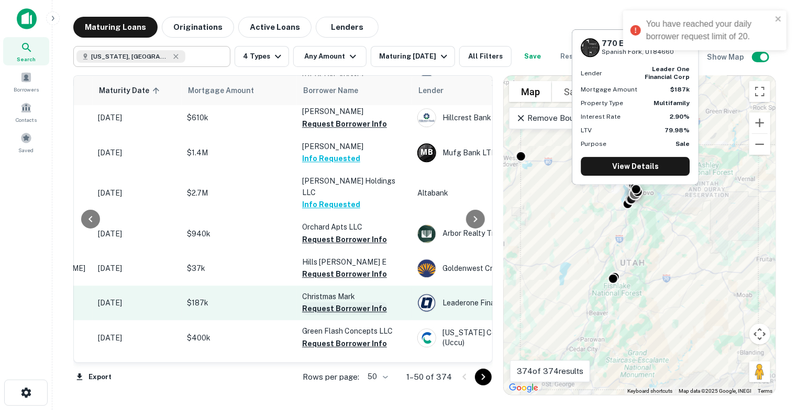
scroll to position [1361, 158]
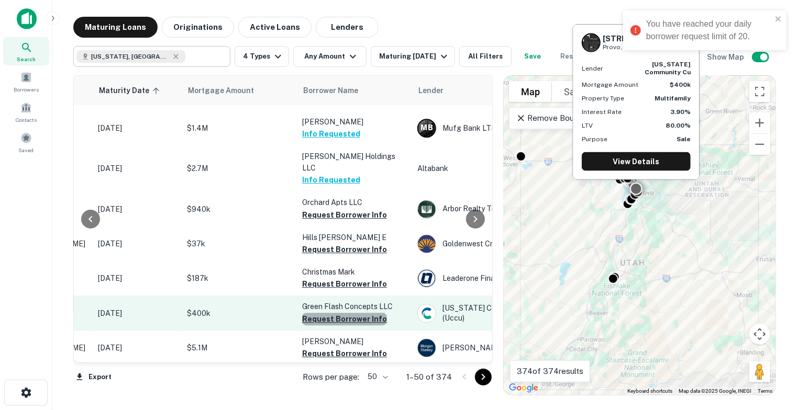
click at [366, 313] on button "Request Borrower Info" at bounding box center [344, 319] width 85 height 13
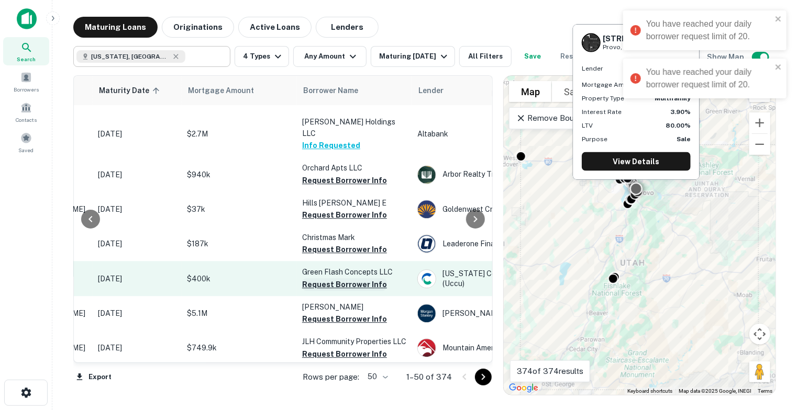
scroll to position [1413, 158]
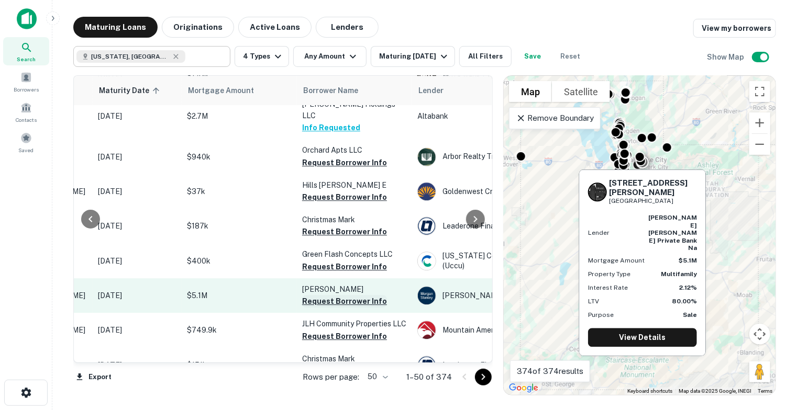
click at [374, 295] on button "Request Borrower Info" at bounding box center [344, 301] width 85 height 13
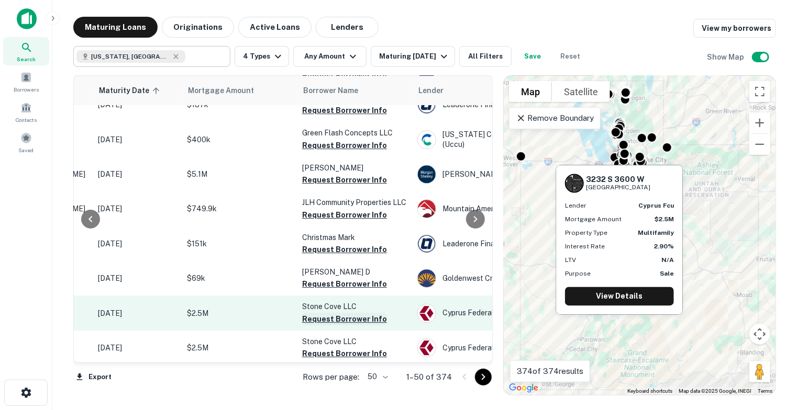
scroll to position [1549, 158]
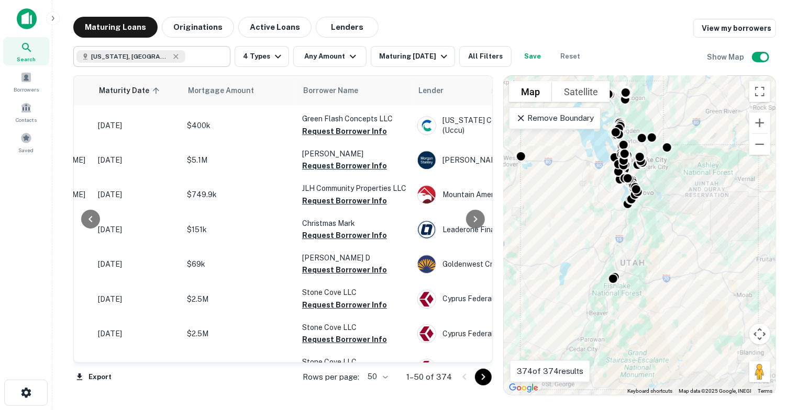
click at [569, 17] on div "Maturing Loans Originations Active Loans Lenders View my borrowers" at bounding box center [424, 27] width 702 height 21
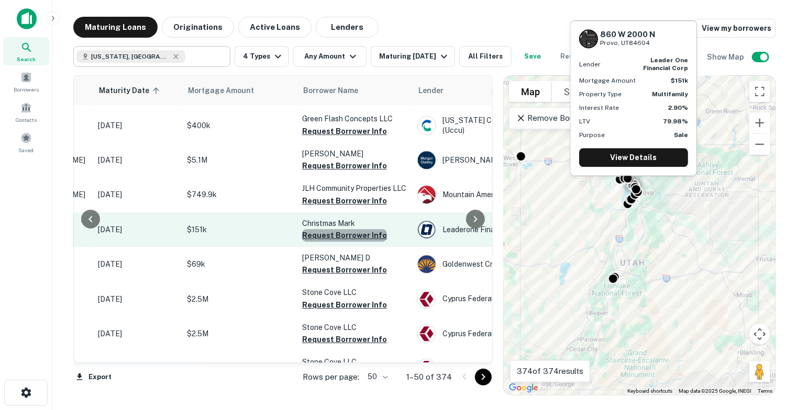
click at [351, 229] on button "Request Borrower Info" at bounding box center [344, 235] width 85 height 13
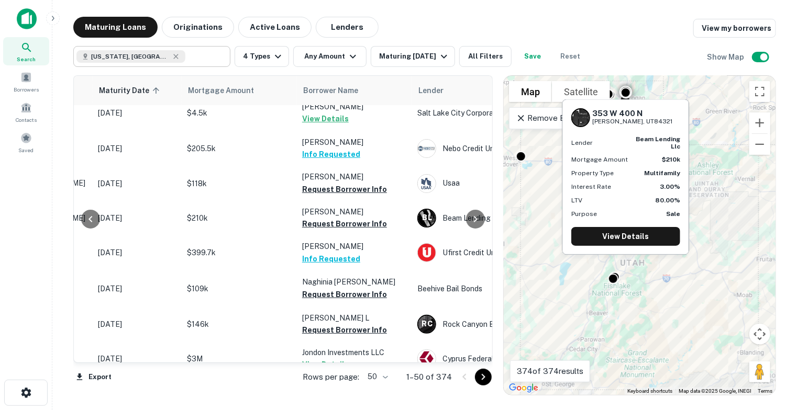
scroll to position [0, 158]
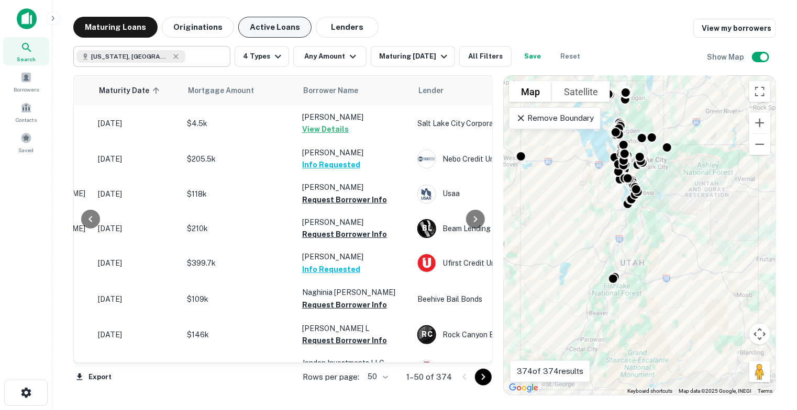
click at [277, 25] on button "Active Loans" at bounding box center [274, 27] width 73 height 21
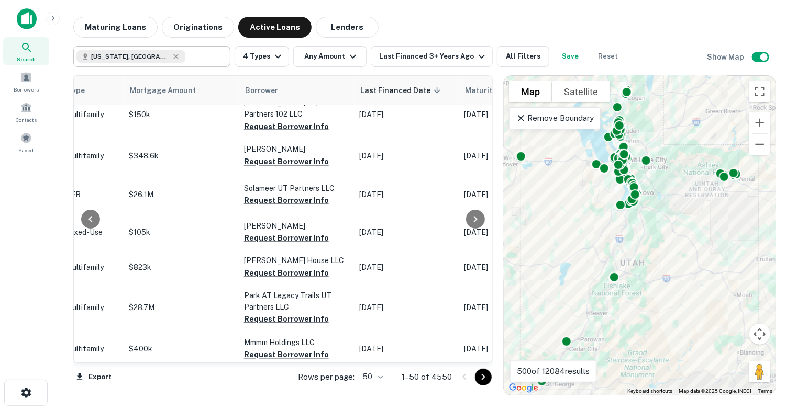
scroll to position [942, 502]
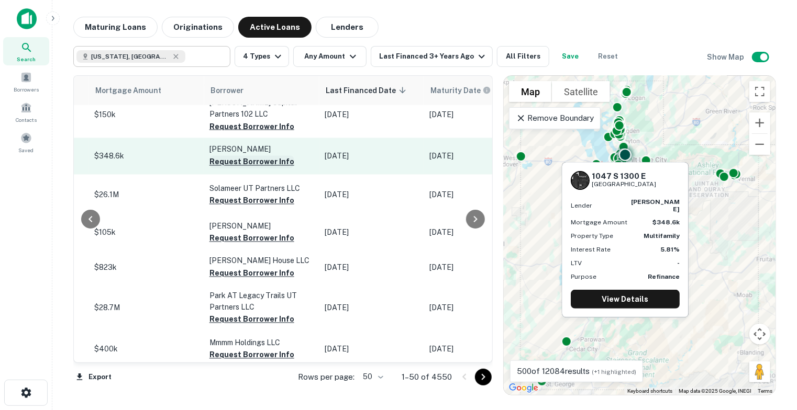
click at [267, 156] on button "Request Borrower Info" at bounding box center [251, 162] width 85 height 13
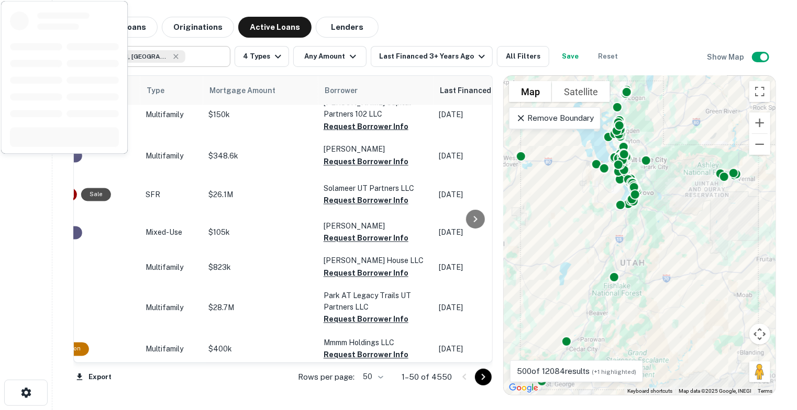
scroll to position [942, 0]
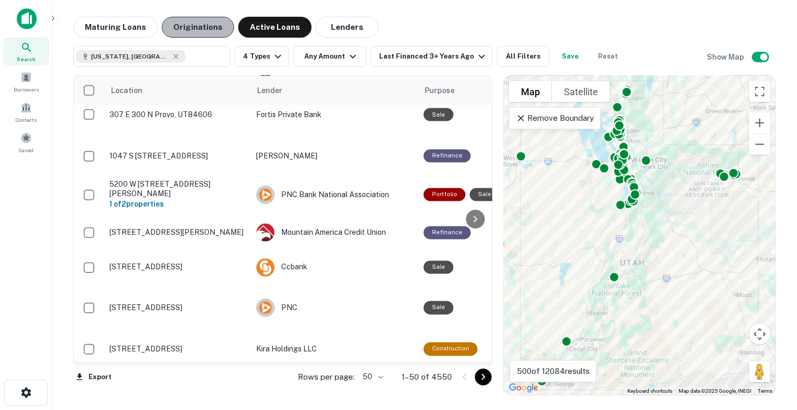
click at [204, 27] on button "Originations" at bounding box center [198, 27] width 72 height 21
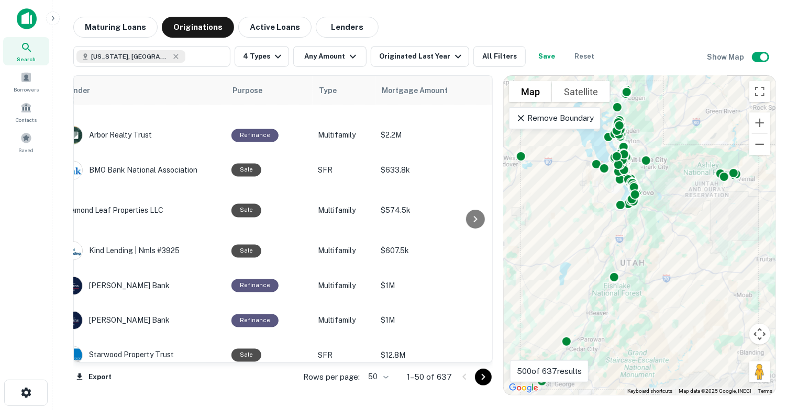
scroll to position [942, 0]
